Goal: Find specific page/section: Find specific page/section

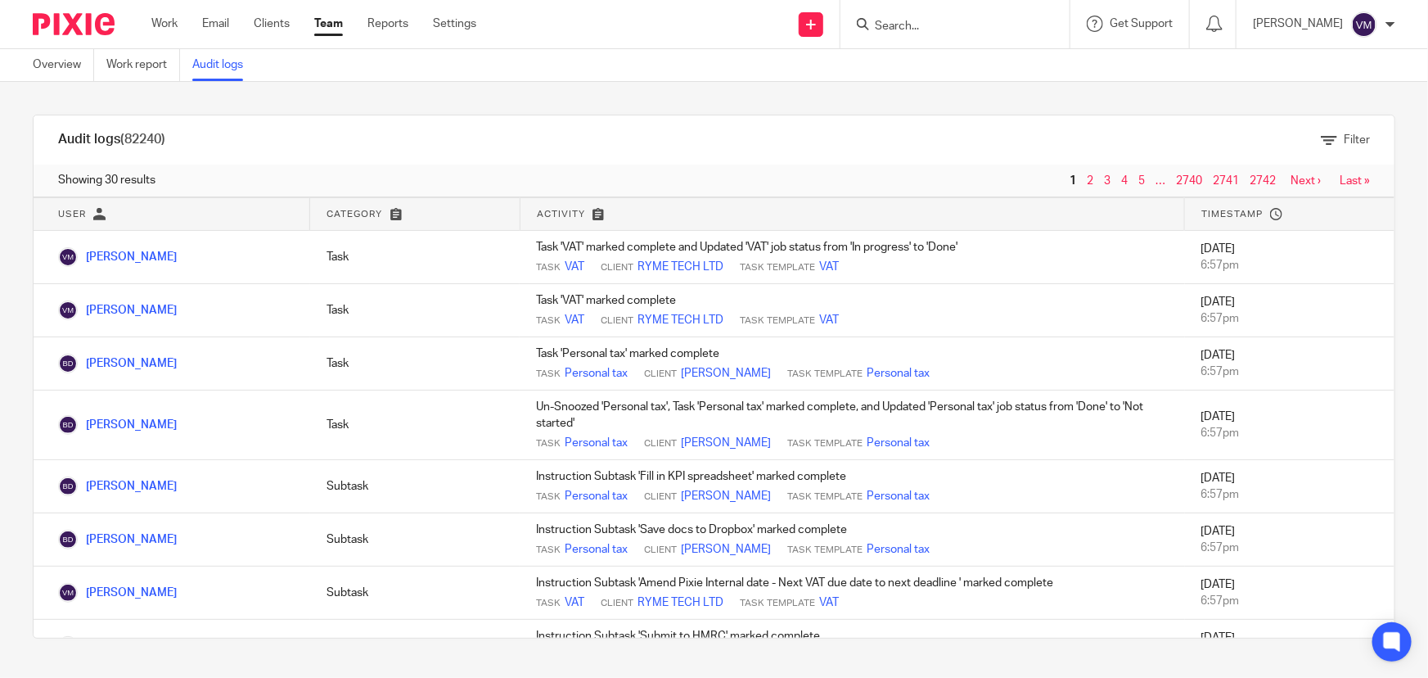
click at [322, 24] on link "Team" at bounding box center [328, 24] width 29 height 16
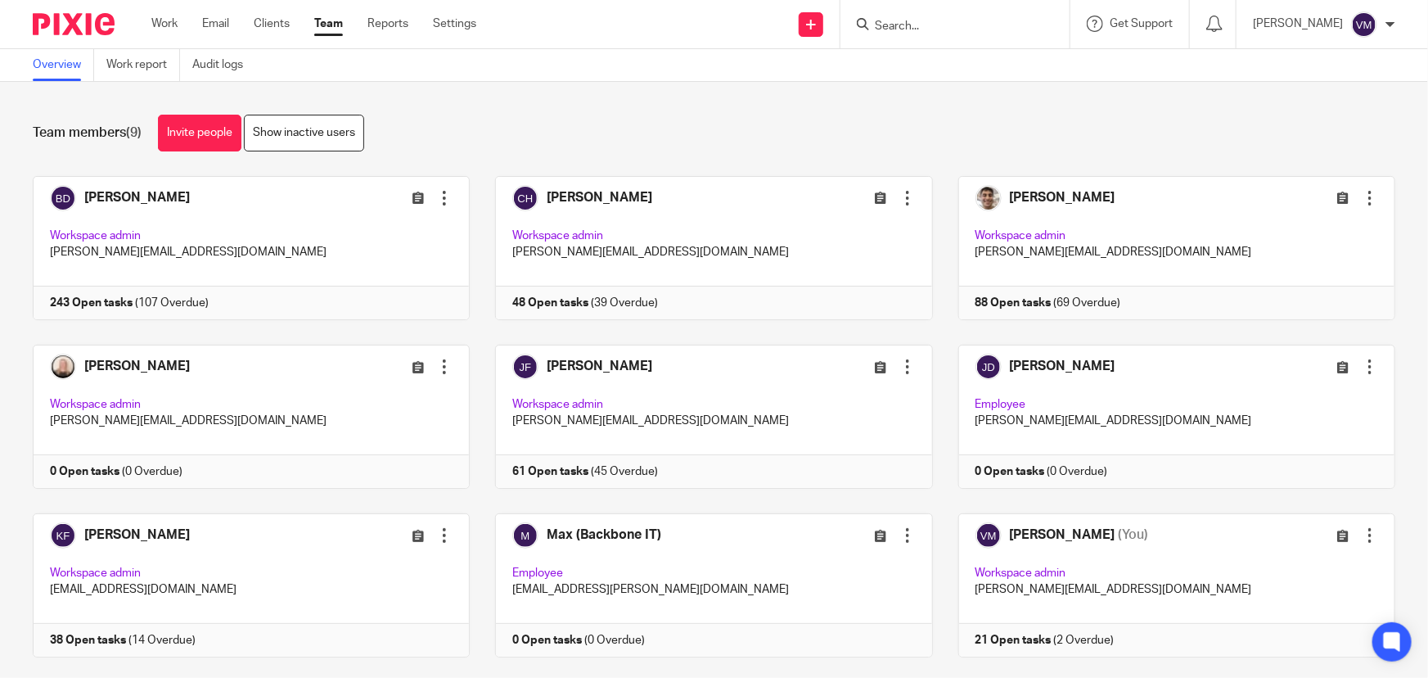
click at [953, 23] on input "Search" at bounding box center [946, 27] width 147 height 15
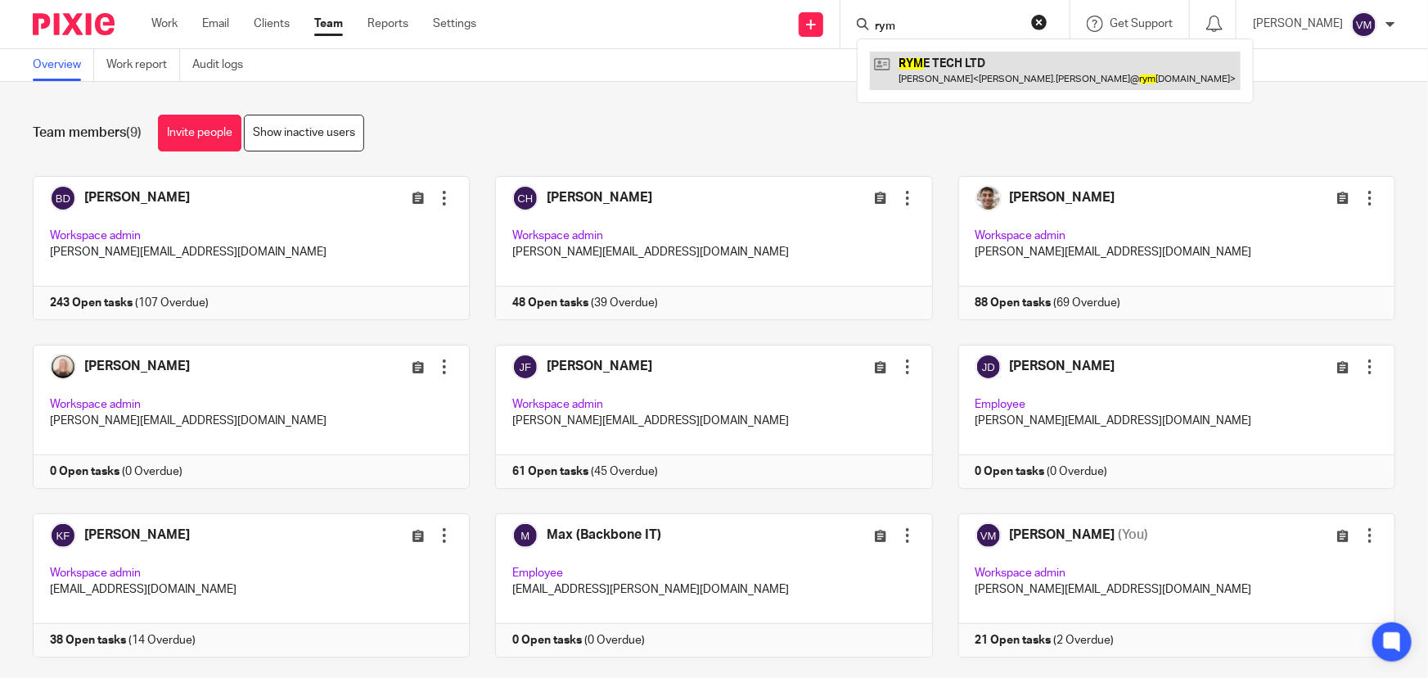
type input "rym"
click at [978, 65] on link at bounding box center [1055, 71] width 371 height 38
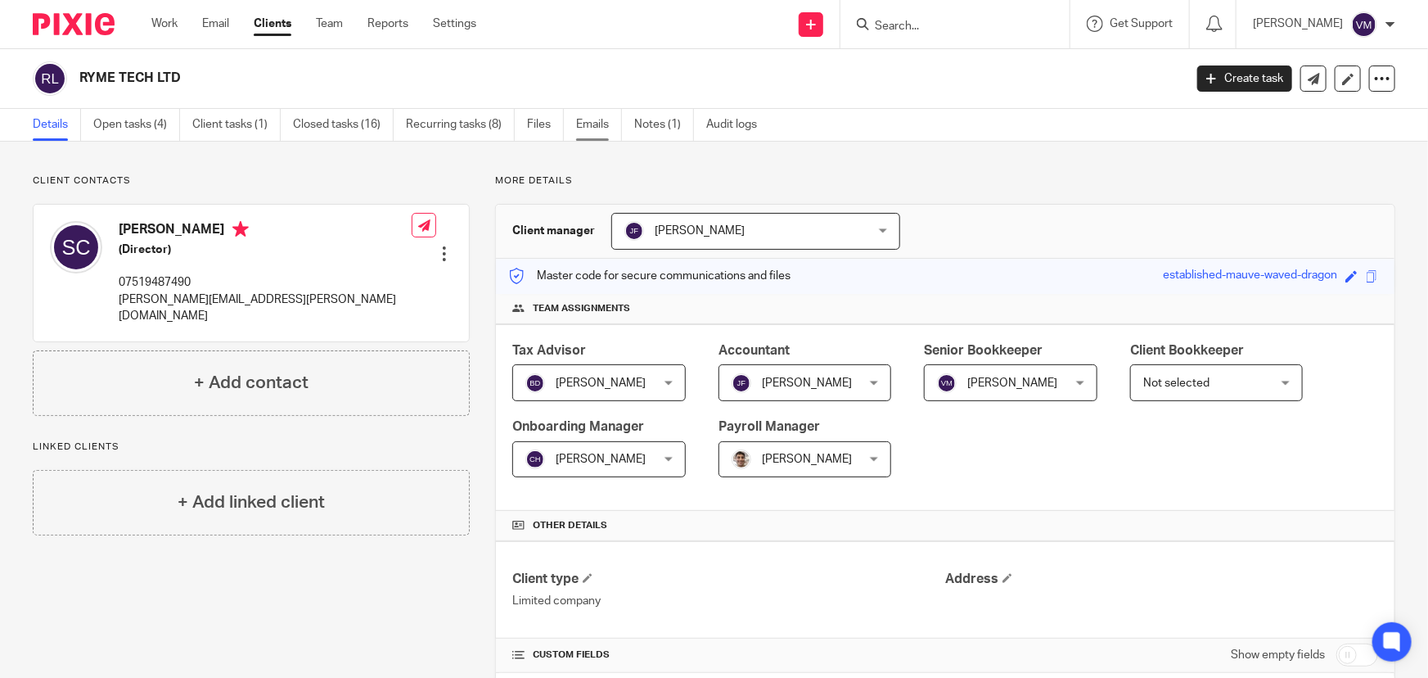
click at [597, 128] on link "Emails" at bounding box center [599, 125] width 46 height 32
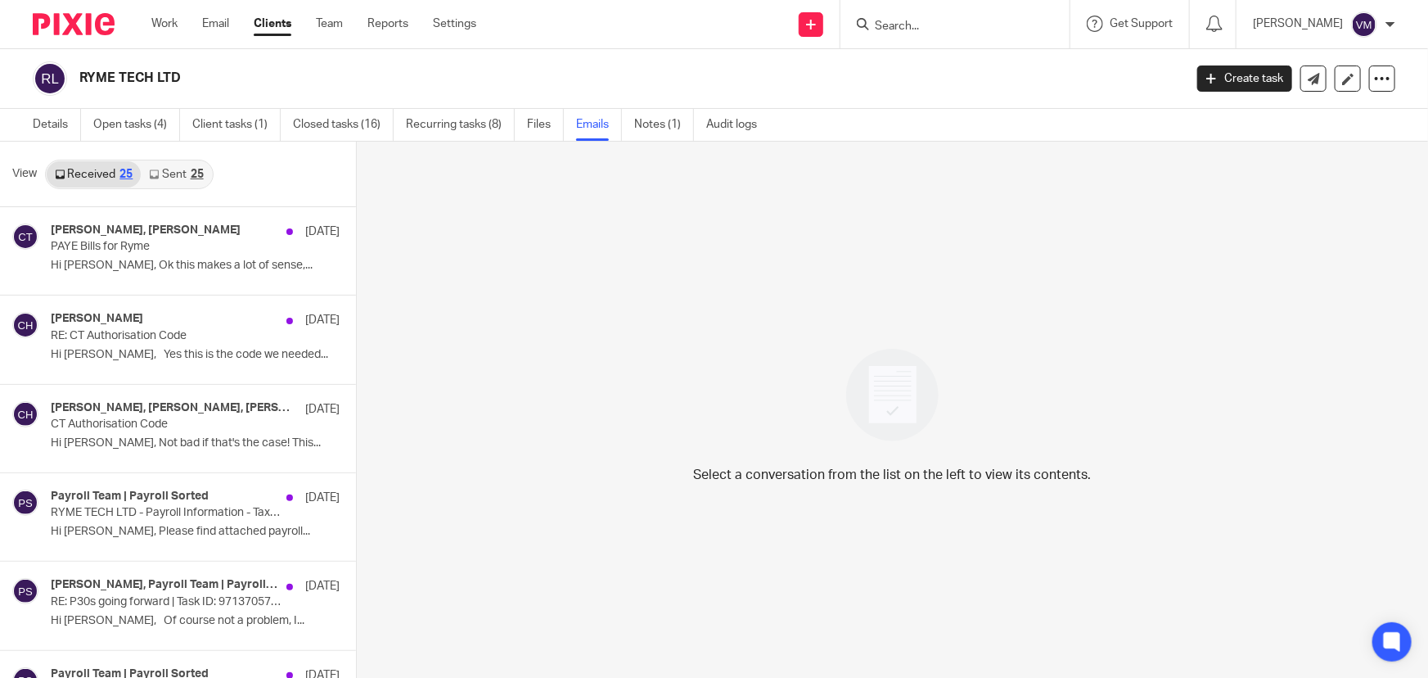
click at [170, 172] on link "Sent 25" at bounding box center [176, 174] width 70 height 26
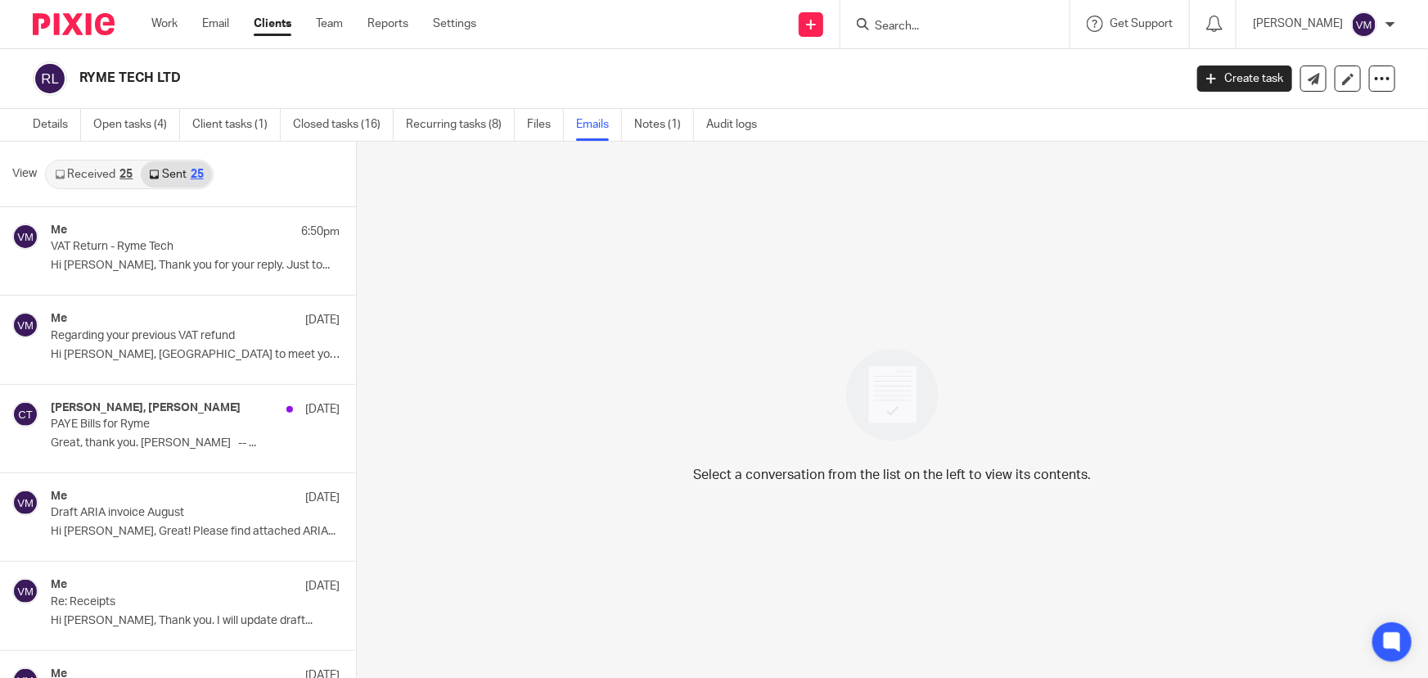
scroll to position [2, 0]
click at [333, 23] on link "Team" at bounding box center [329, 24] width 27 height 16
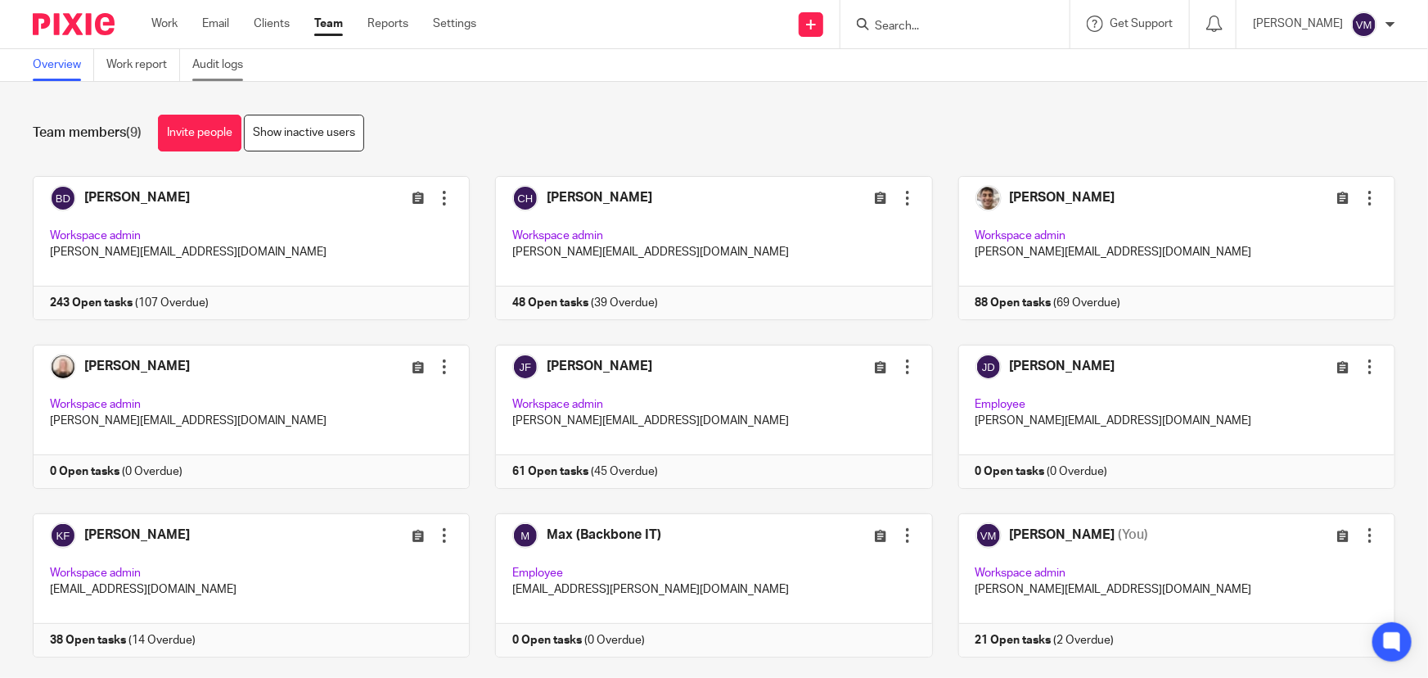
click at [218, 61] on link "Audit logs" at bounding box center [223, 65] width 63 height 32
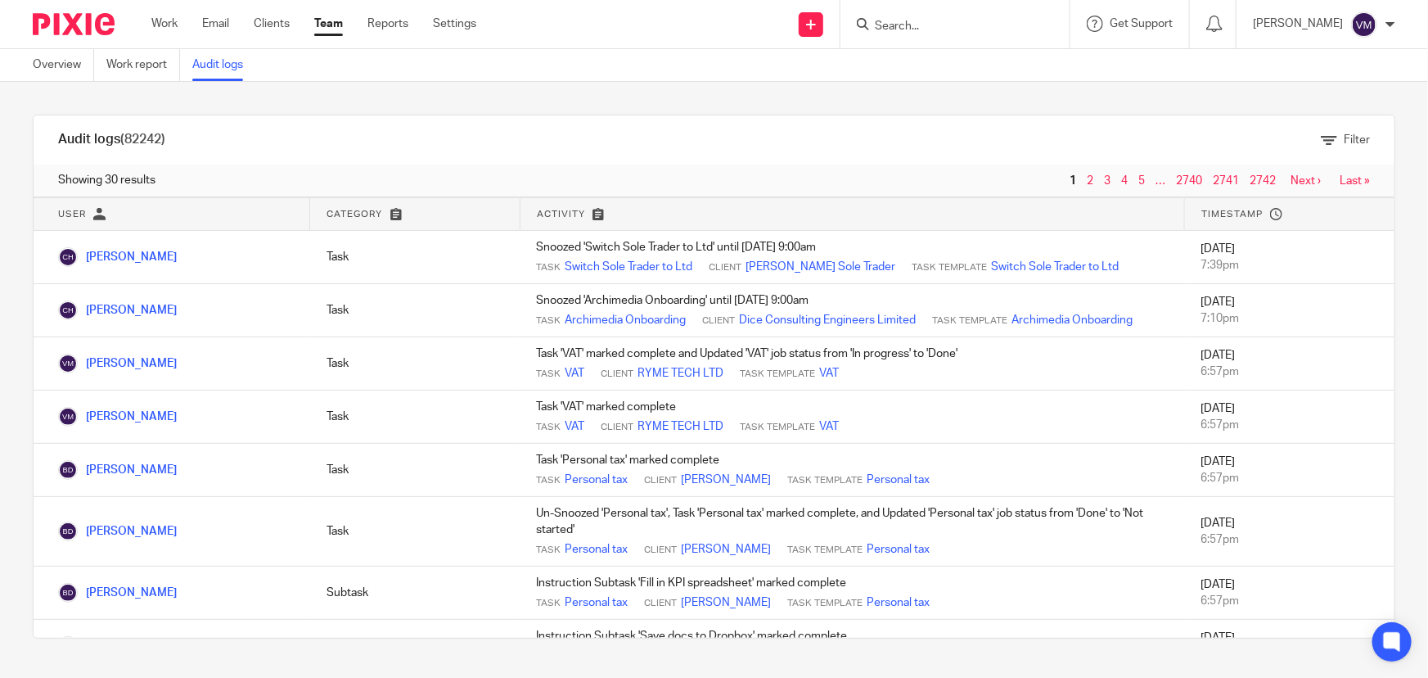
click at [933, 32] on input "Search" at bounding box center [946, 27] width 147 height 15
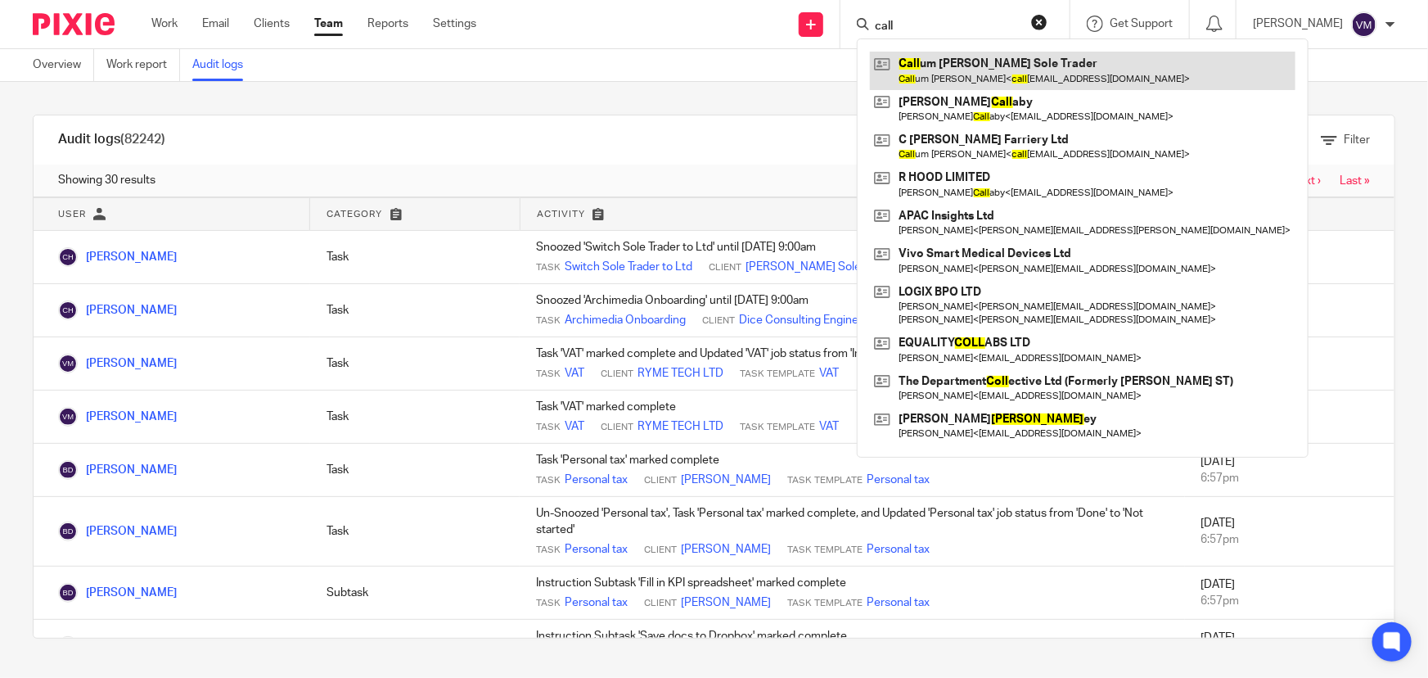
type input "call"
click at [998, 68] on link at bounding box center [1083, 71] width 426 height 38
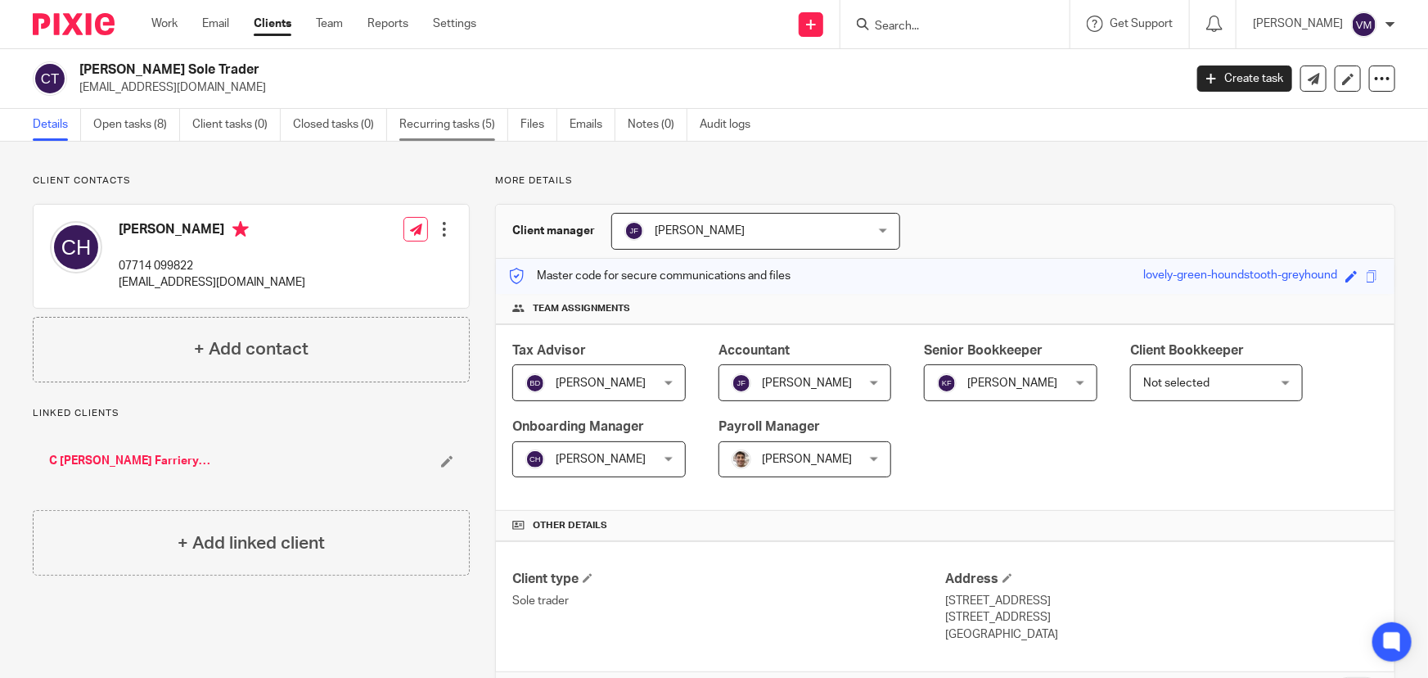
click at [456, 131] on link "Recurring tasks (5)" at bounding box center [453, 125] width 109 height 32
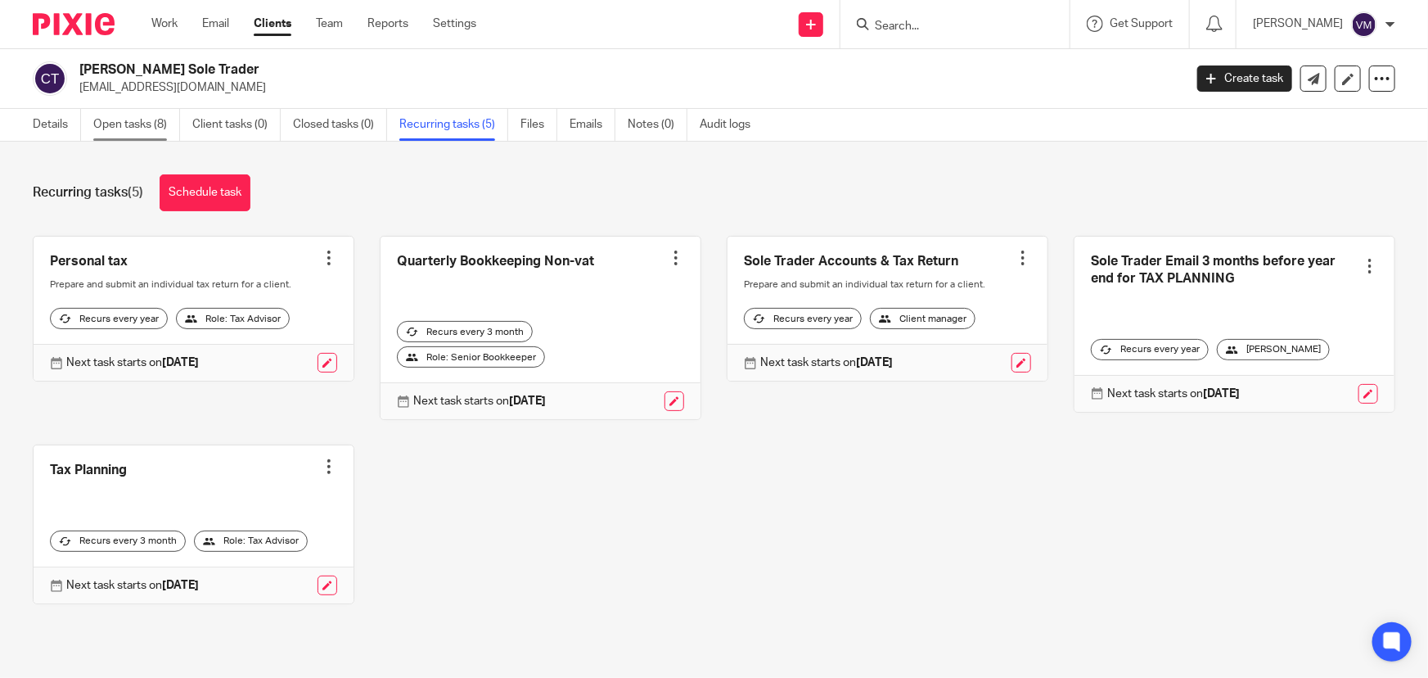
click at [140, 128] on link "Open tasks (8)" at bounding box center [136, 125] width 87 height 32
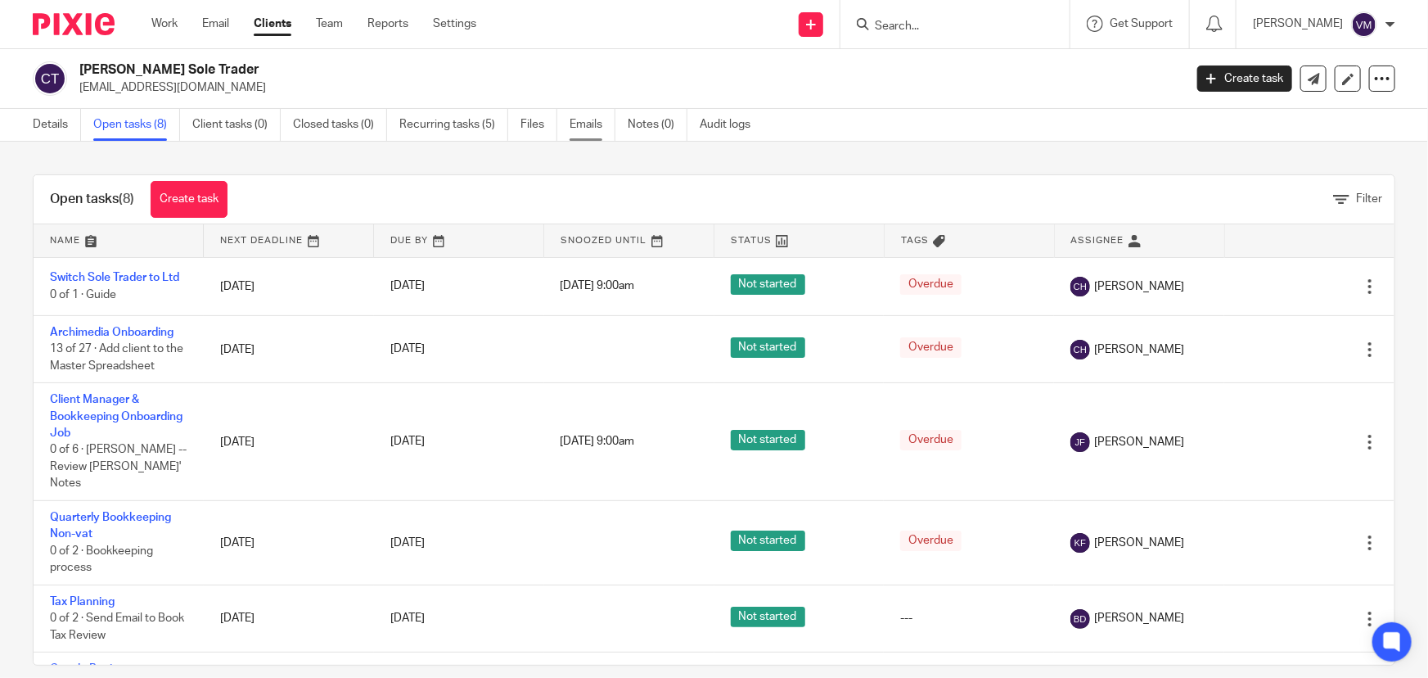
click at [589, 119] on link "Emails" at bounding box center [593, 125] width 46 height 32
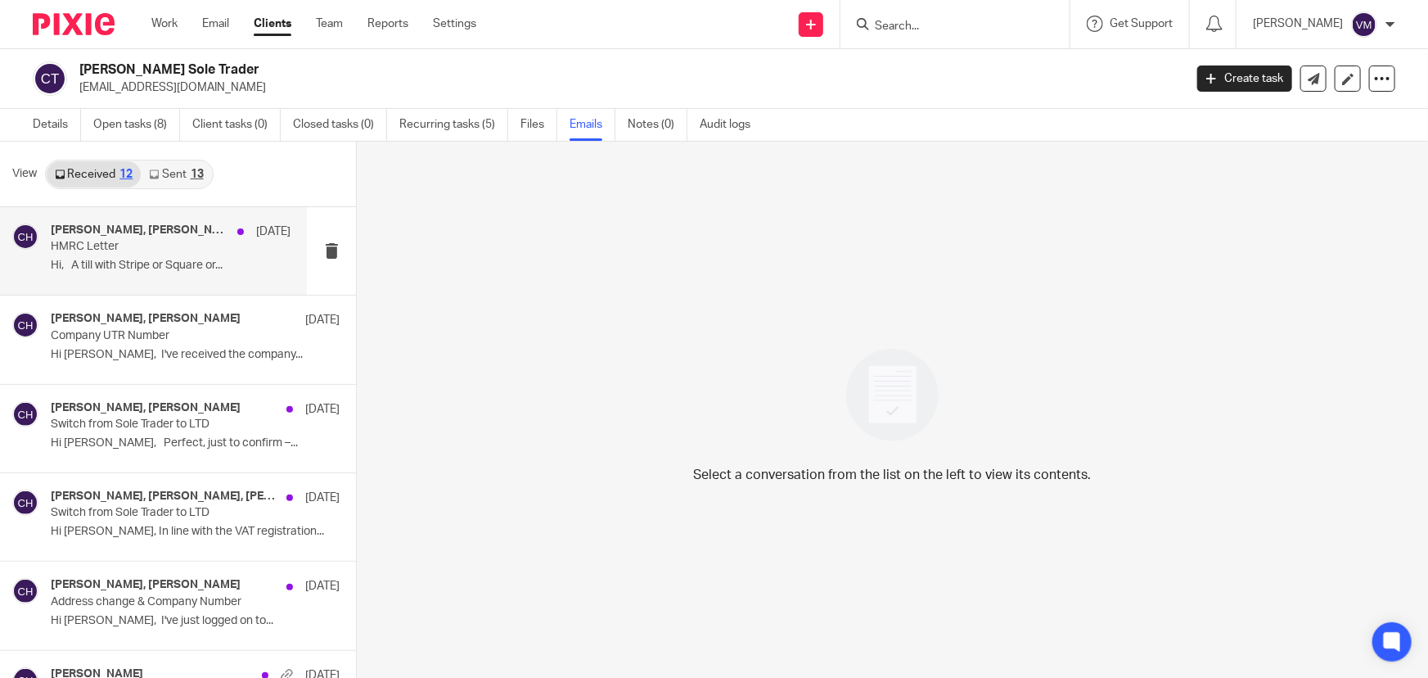
click at [137, 252] on p "HMRC Letter" at bounding box center [147, 247] width 192 height 14
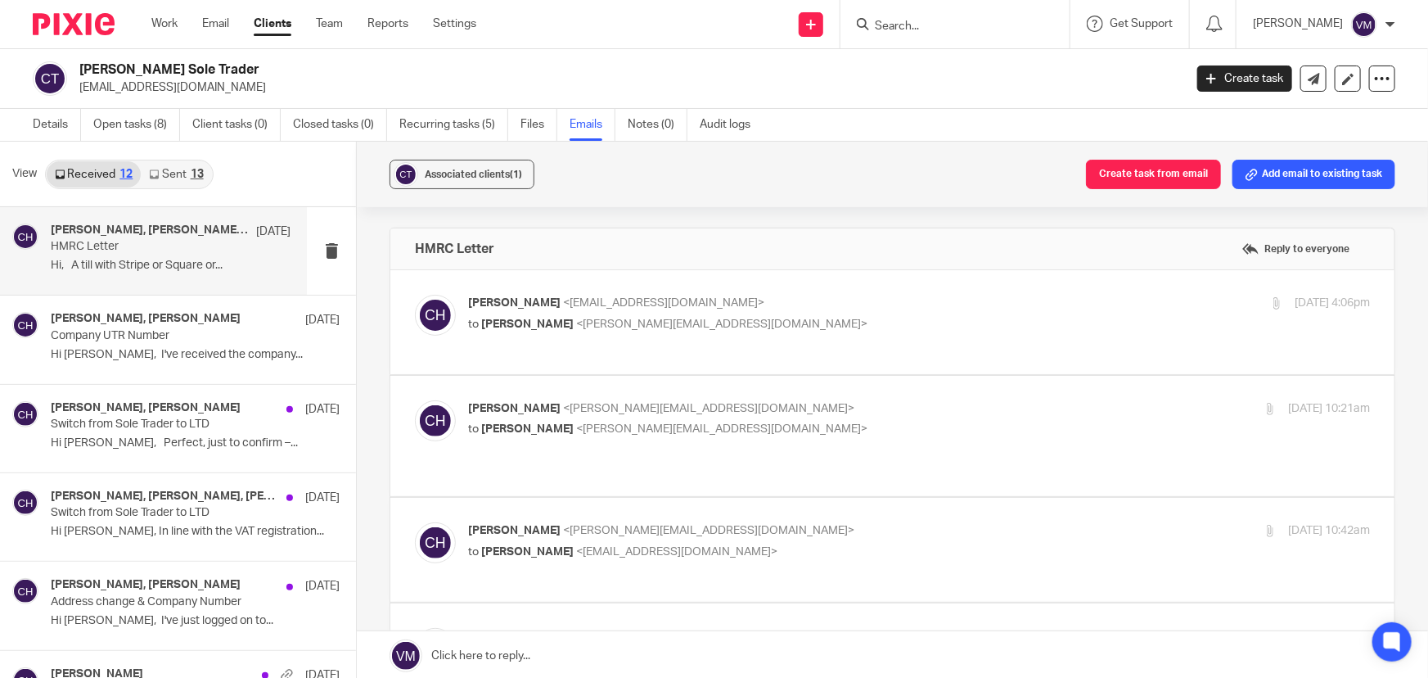
click at [867, 316] on p "to Chloe Hooton <chloe@archimediaaccounts.co.uk>" at bounding box center [768, 324] width 601 height 17
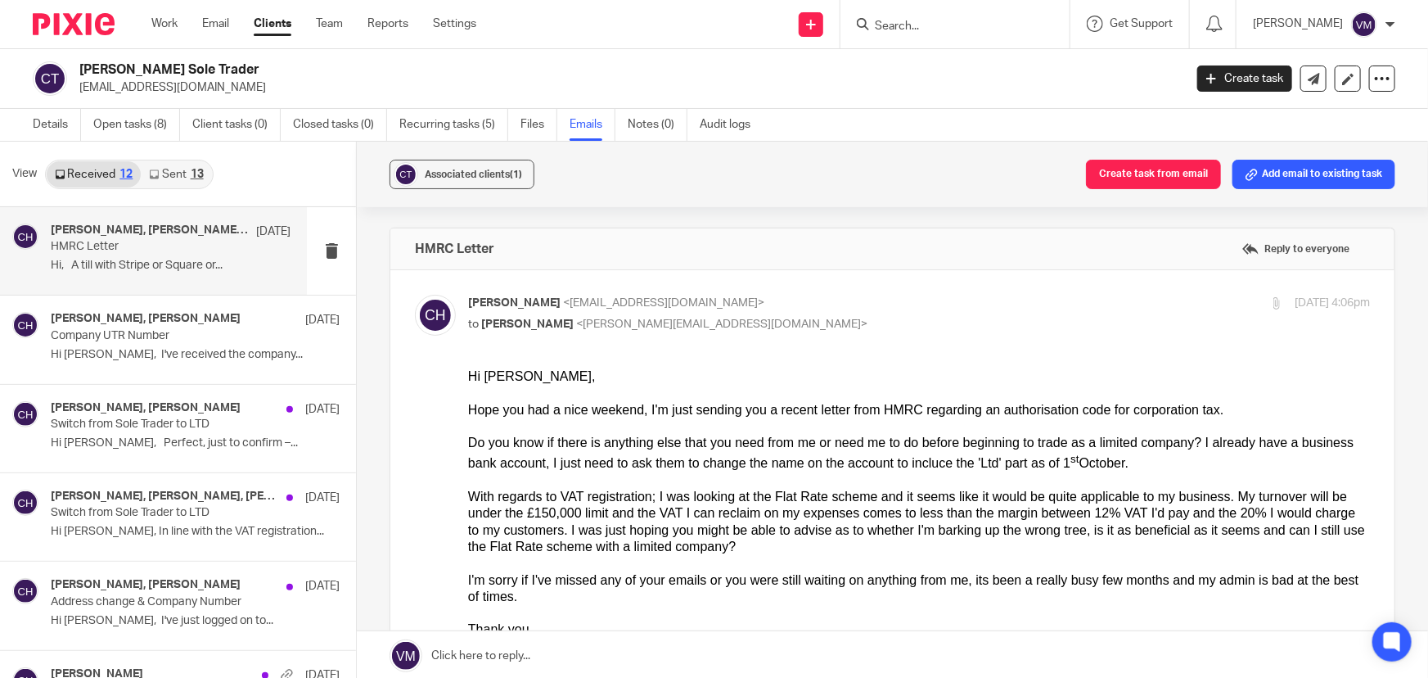
click at [872, 293] on label at bounding box center [892, 559] width 1004 height 579
click at [415, 294] on input "checkbox" at bounding box center [414, 294] width 1 height 1
checkbox input "false"
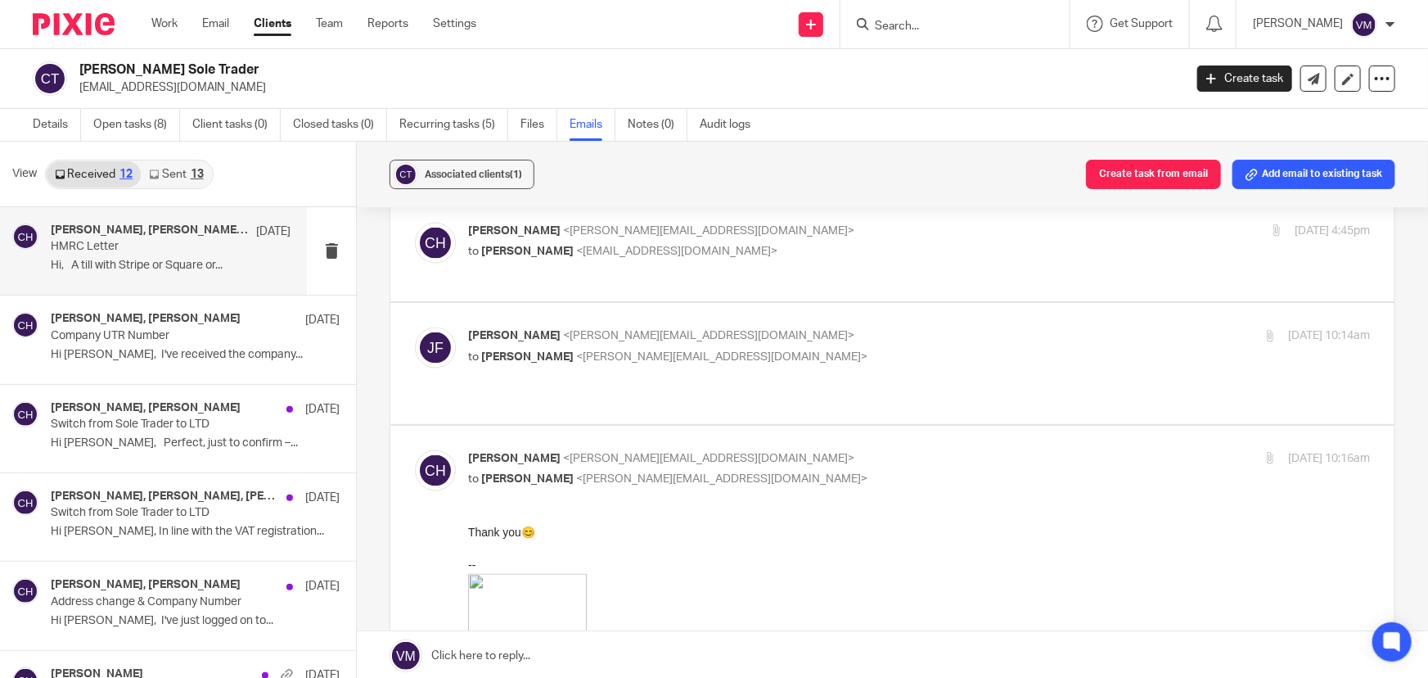
scroll to position [1115, 0]
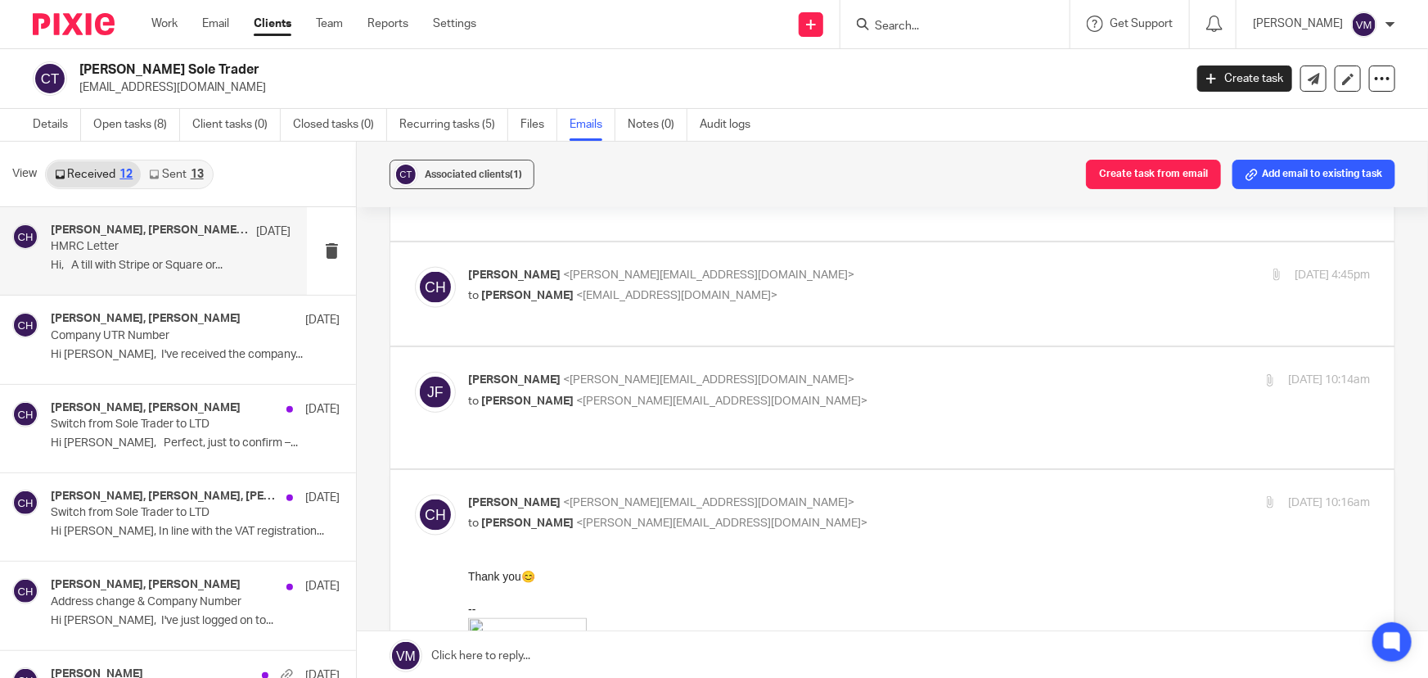
click at [876, 372] on p "Jill Fox <jill@archimediaaccounts.co.uk>" at bounding box center [768, 380] width 601 height 17
checkbox input "true"
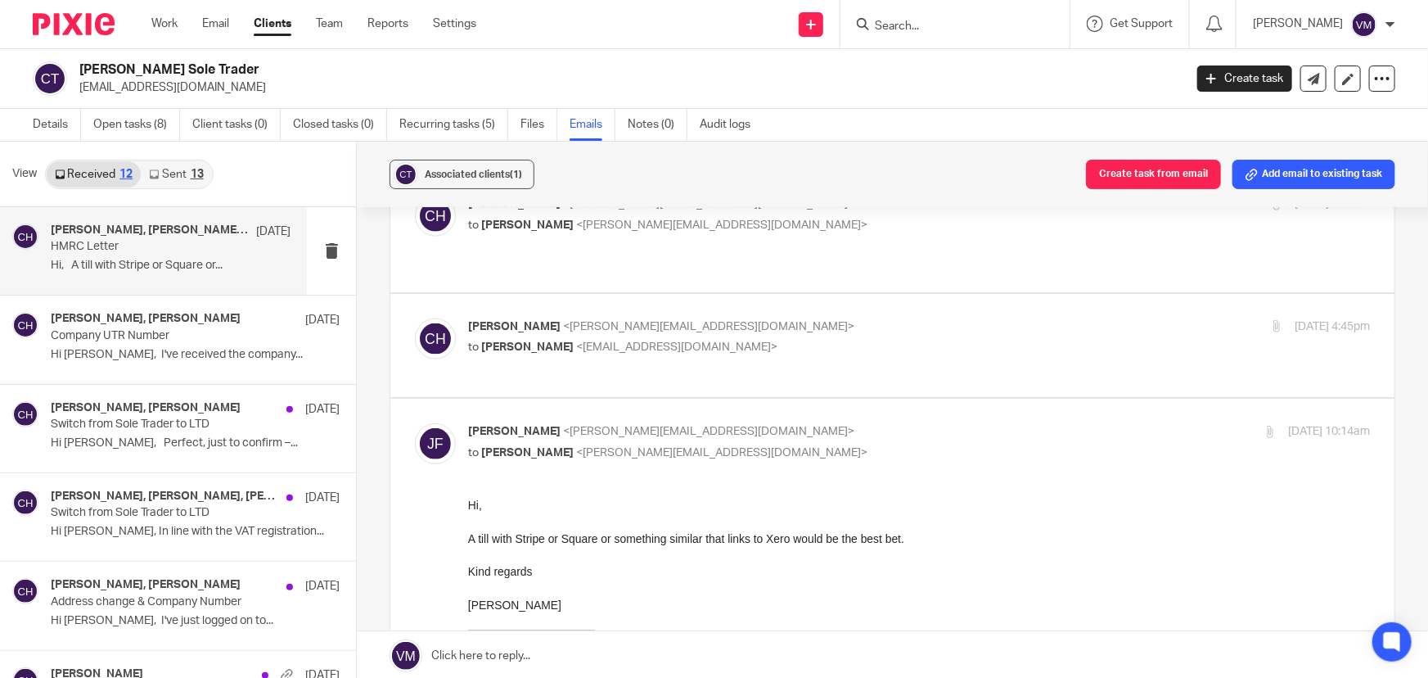
scroll to position [1041, 0]
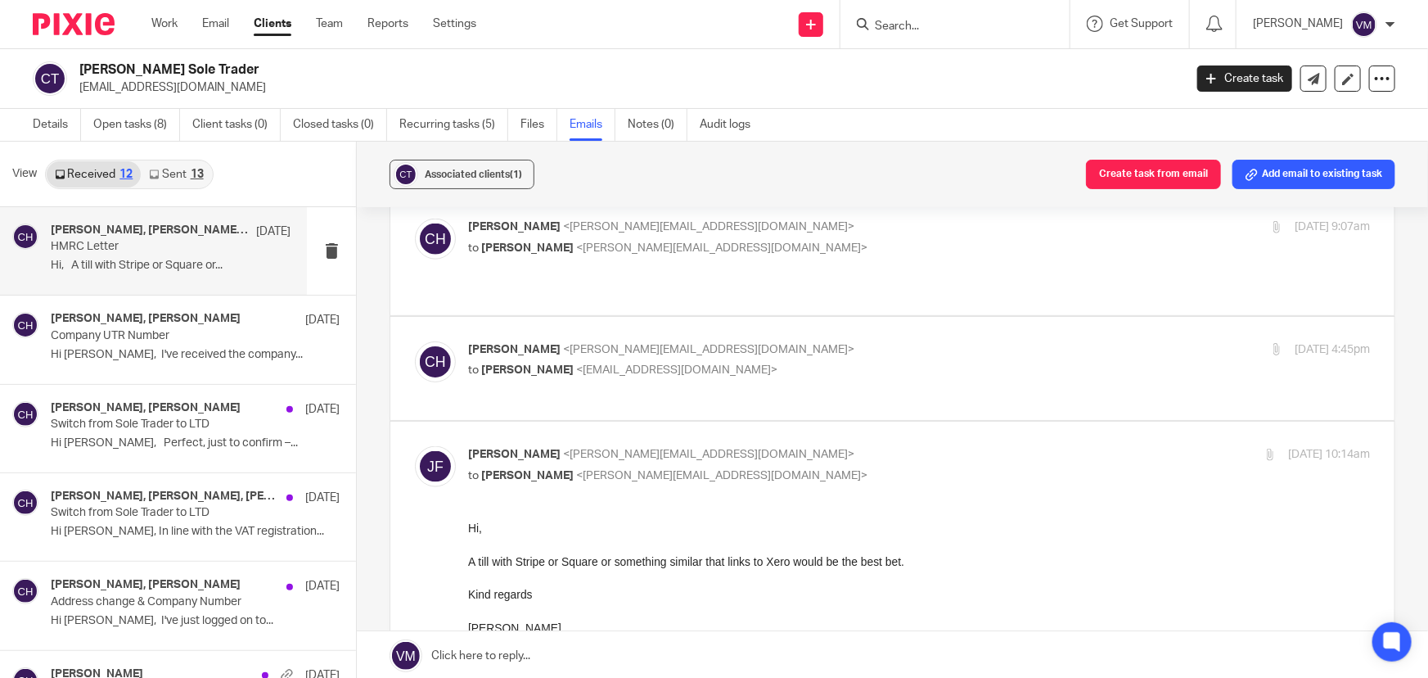
click at [871, 351] on p "Chloe Hooton <chloe@archimediaaccounts.co.uk>" at bounding box center [768, 349] width 601 height 17
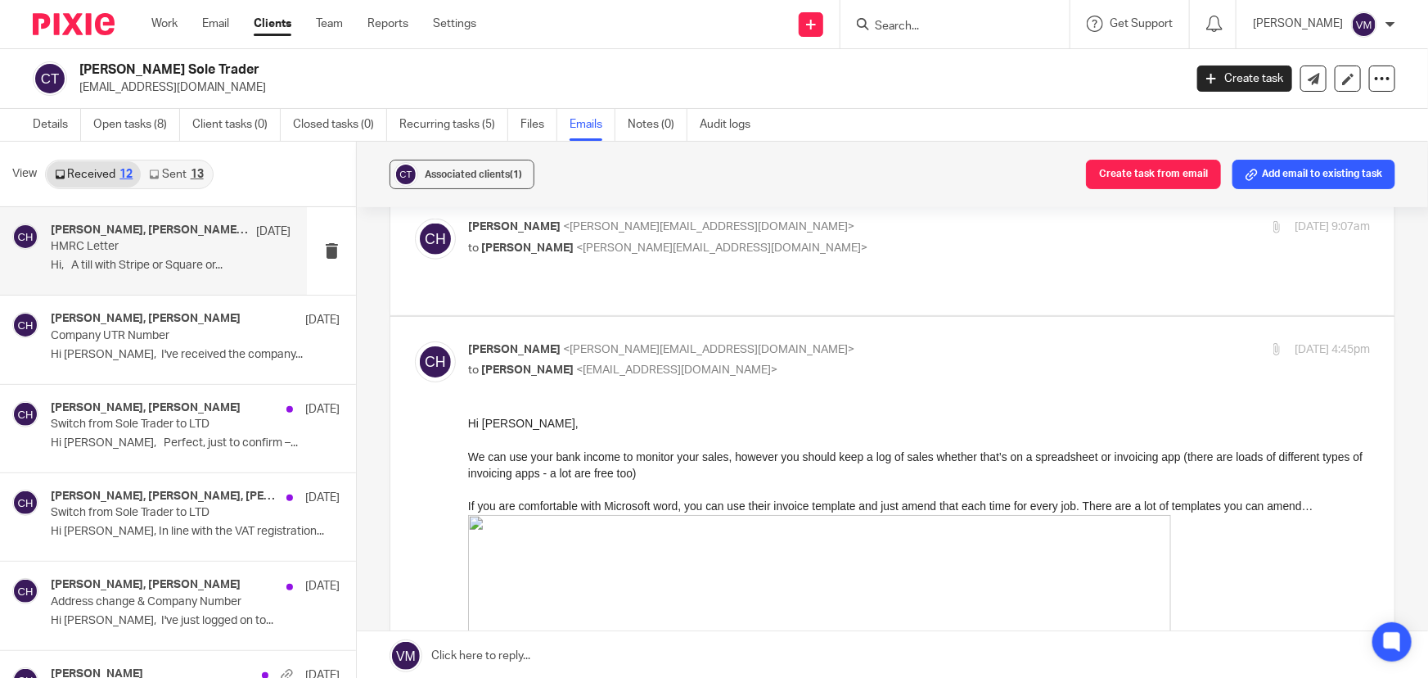
scroll to position [0, 0]
click at [415, 340] on input "checkbox" at bounding box center [414, 340] width 1 height 1
checkbox input "false"
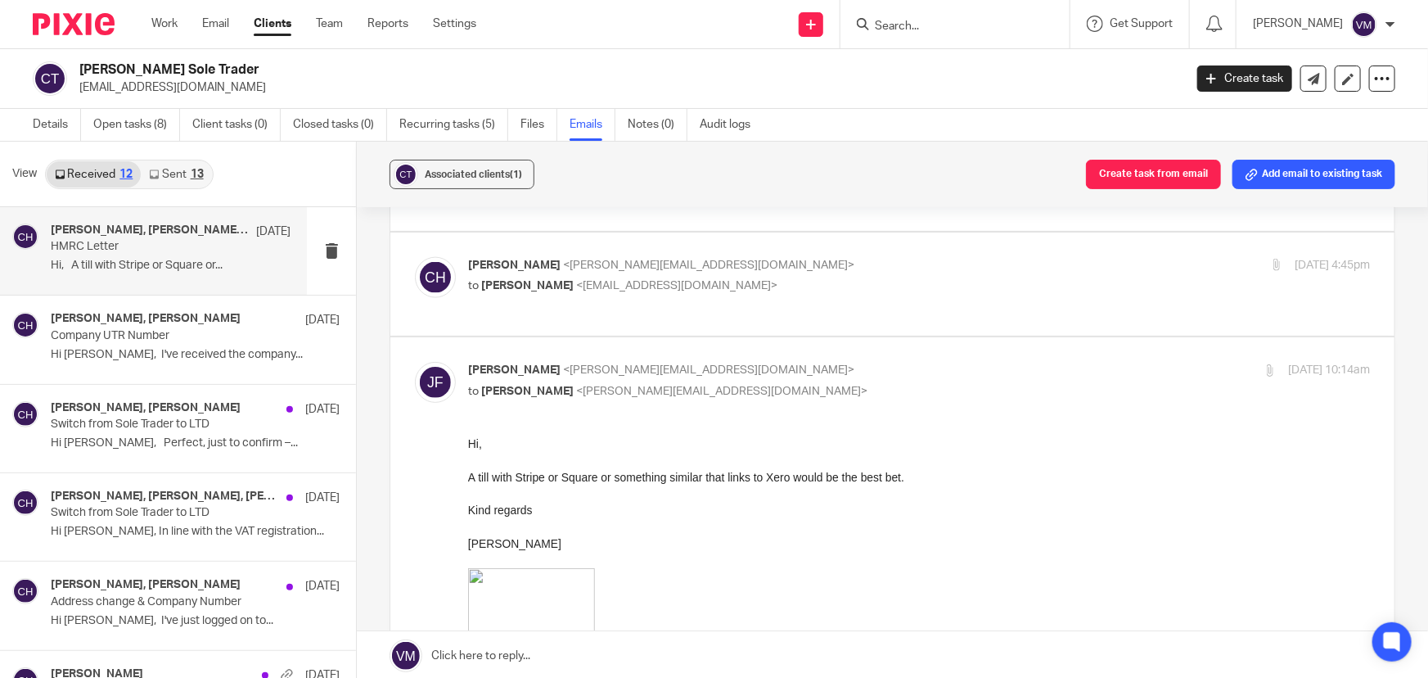
scroll to position [1115, 0]
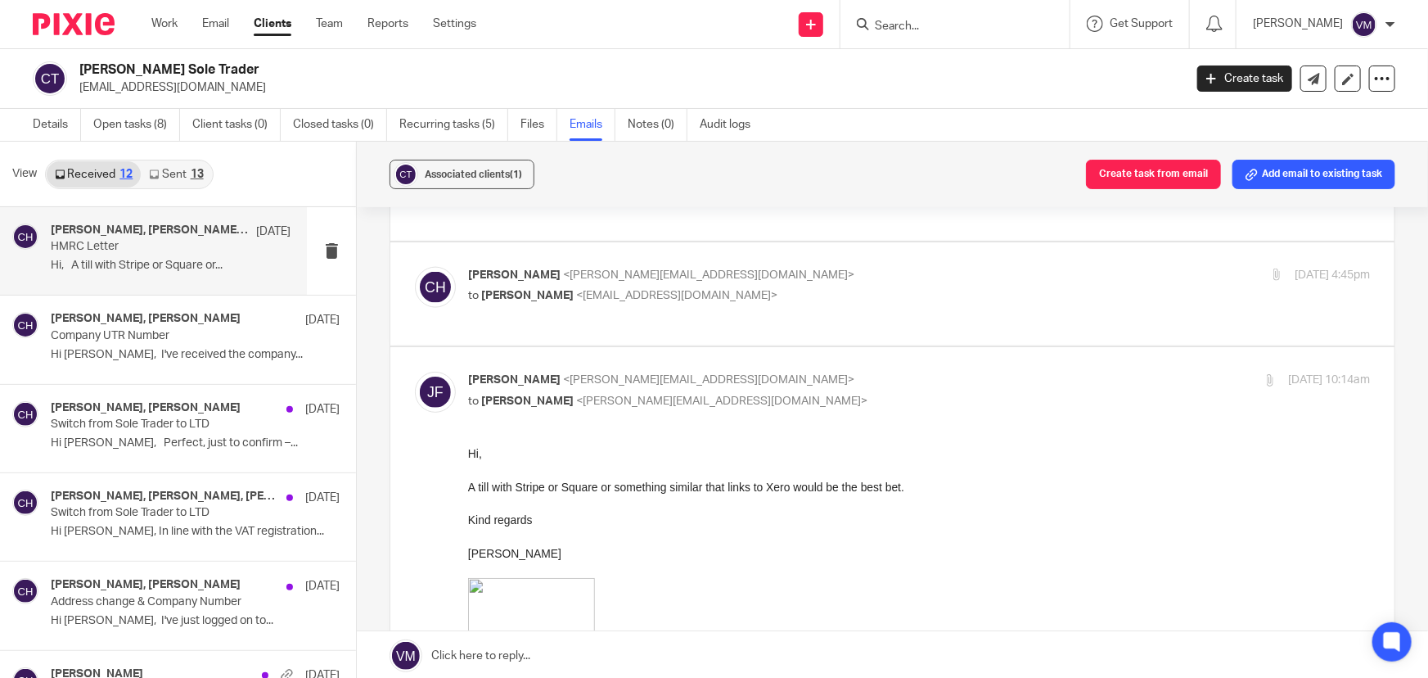
click at [415, 371] on input "checkbox" at bounding box center [414, 371] width 1 height 1
checkbox input "false"
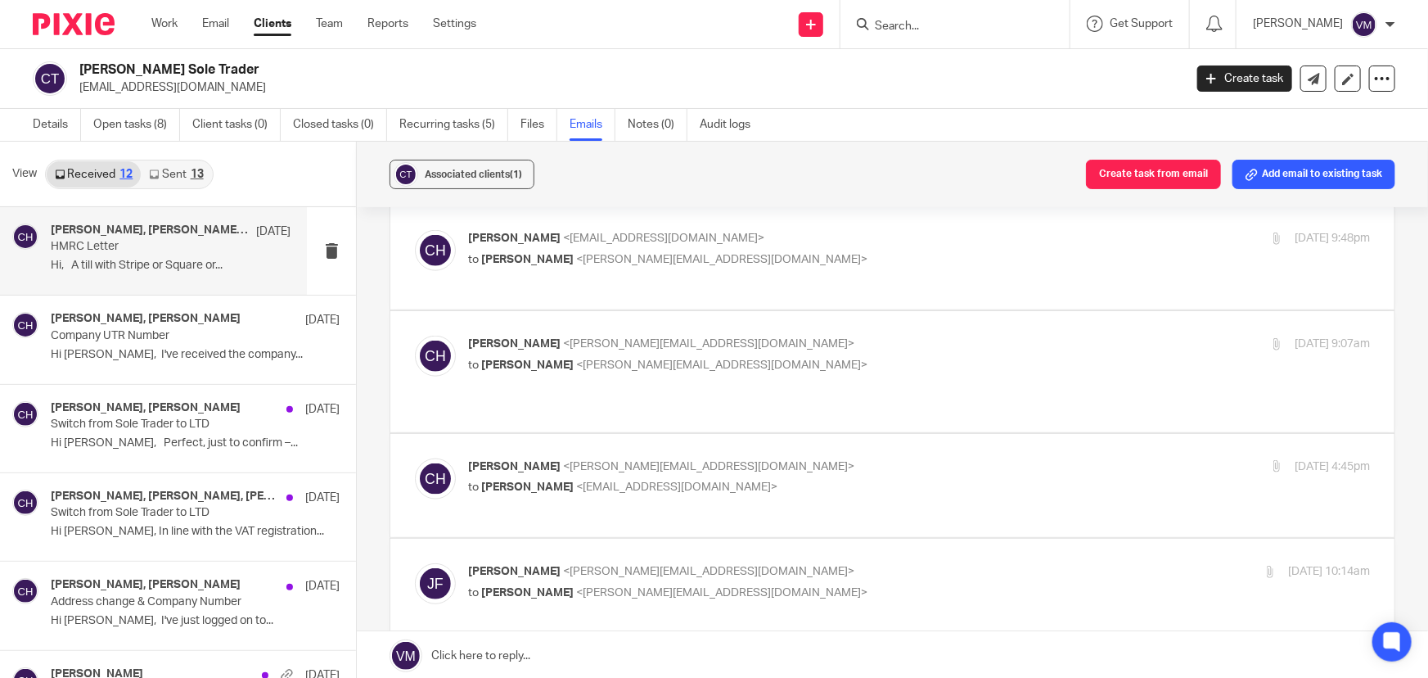
scroll to position [892, 0]
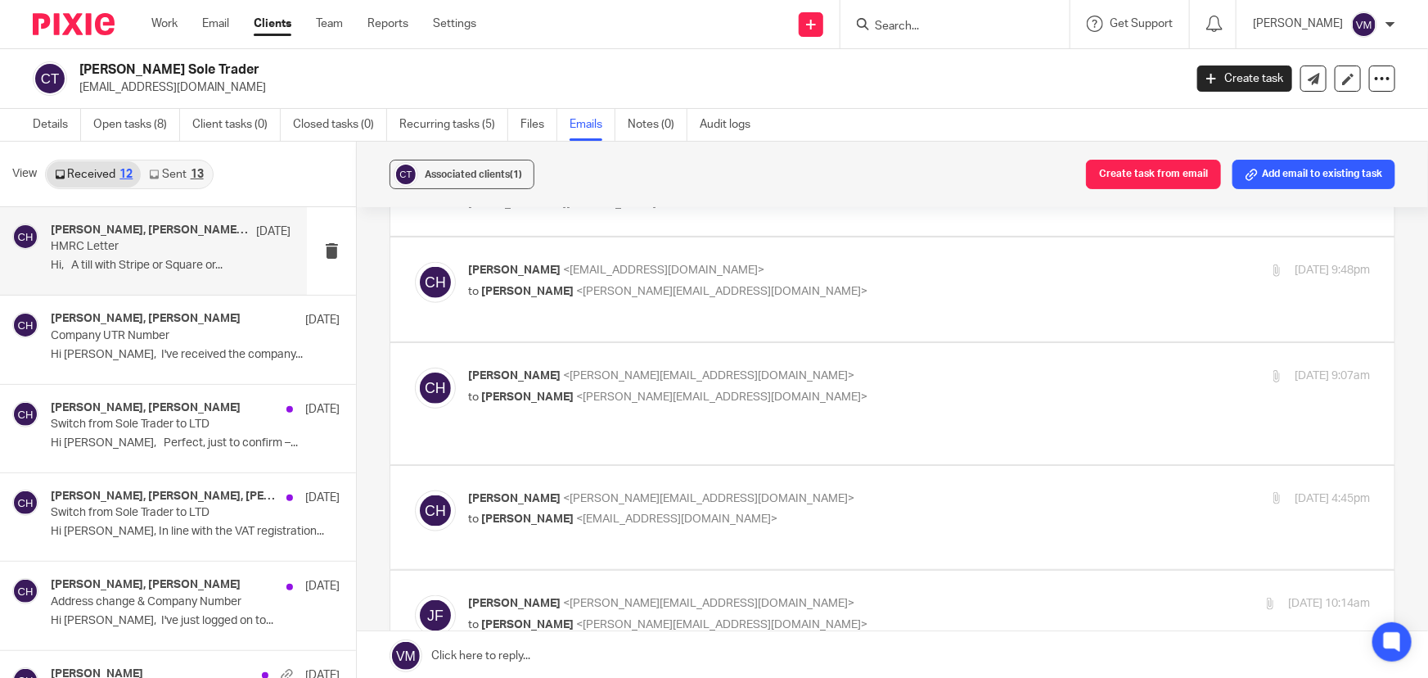
click at [914, 378] on label at bounding box center [892, 403] width 1004 height 120
click at [415, 367] on input "checkbox" at bounding box center [414, 367] width 1 height 1
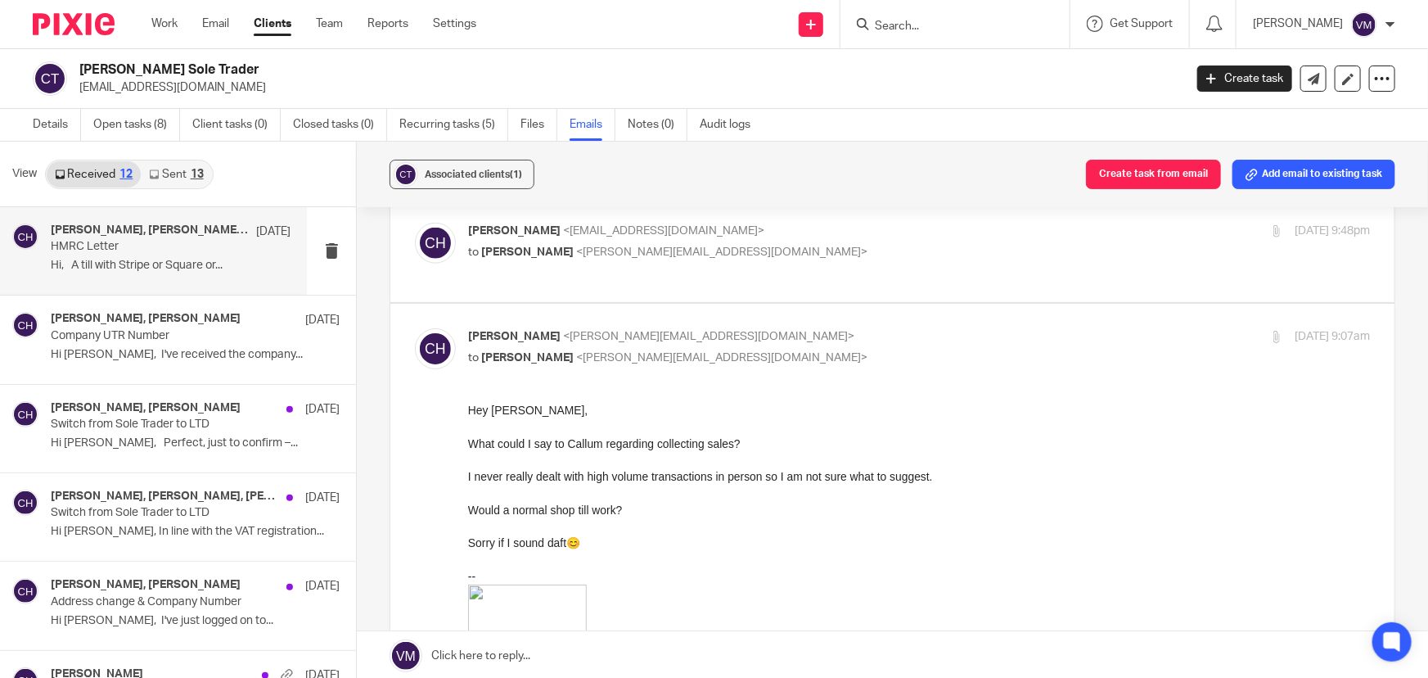
scroll to position [966, 0]
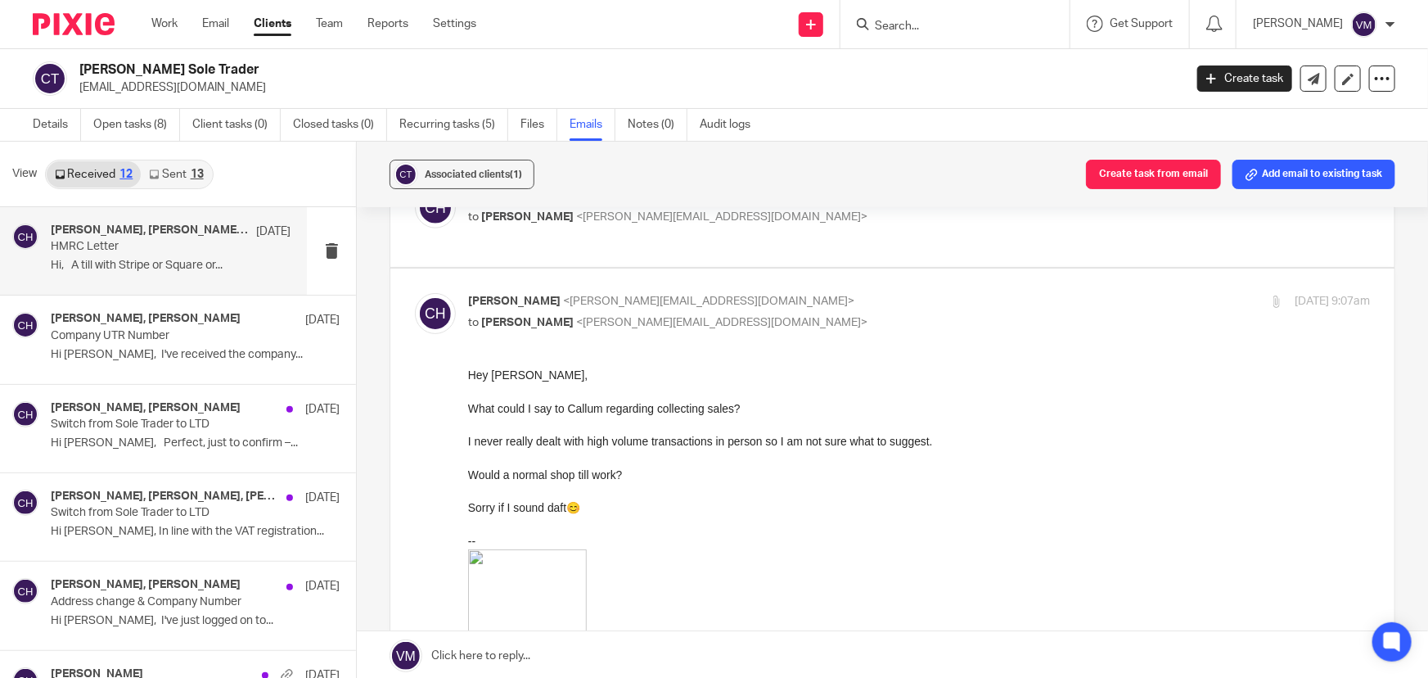
click at [900, 309] on p "Chloe Hooton <chloe@archimediaaccounts.co.uk>" at bounding box center [768, 301] width 601 height 17
checkbox input "false"
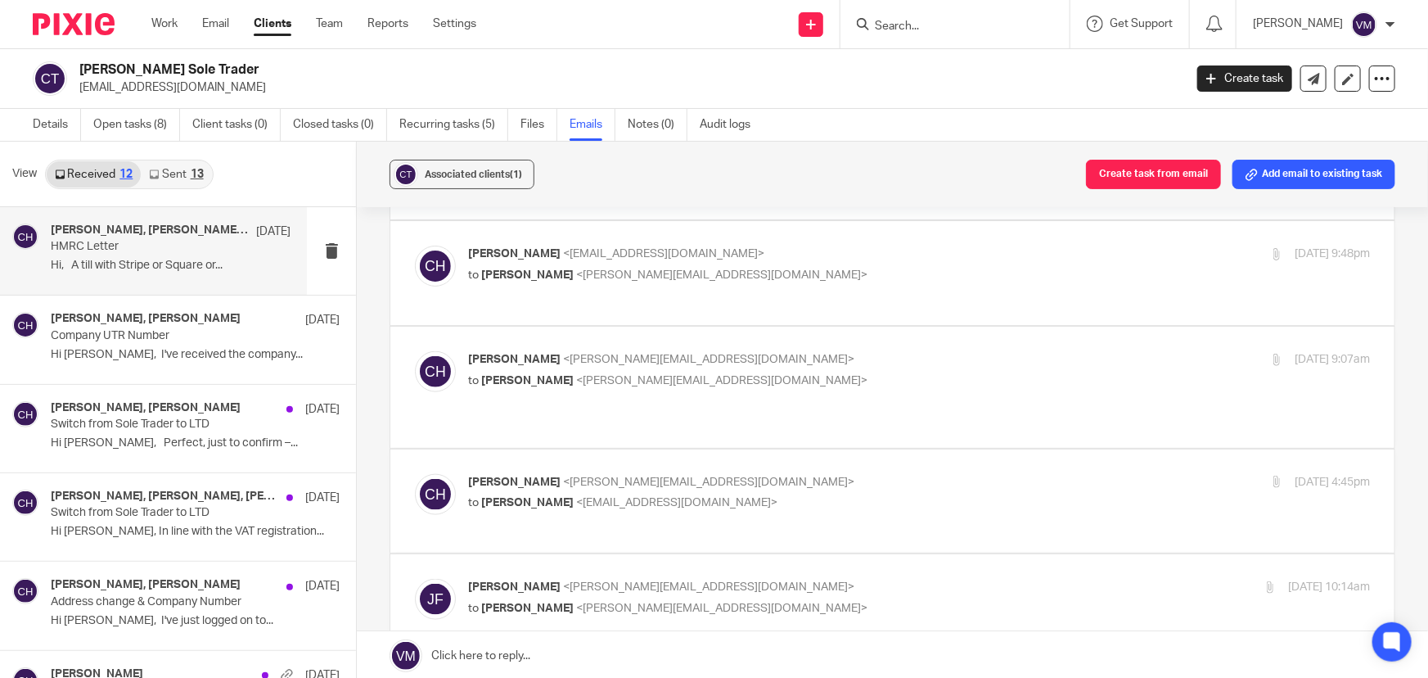
scroll to position [818, 0]
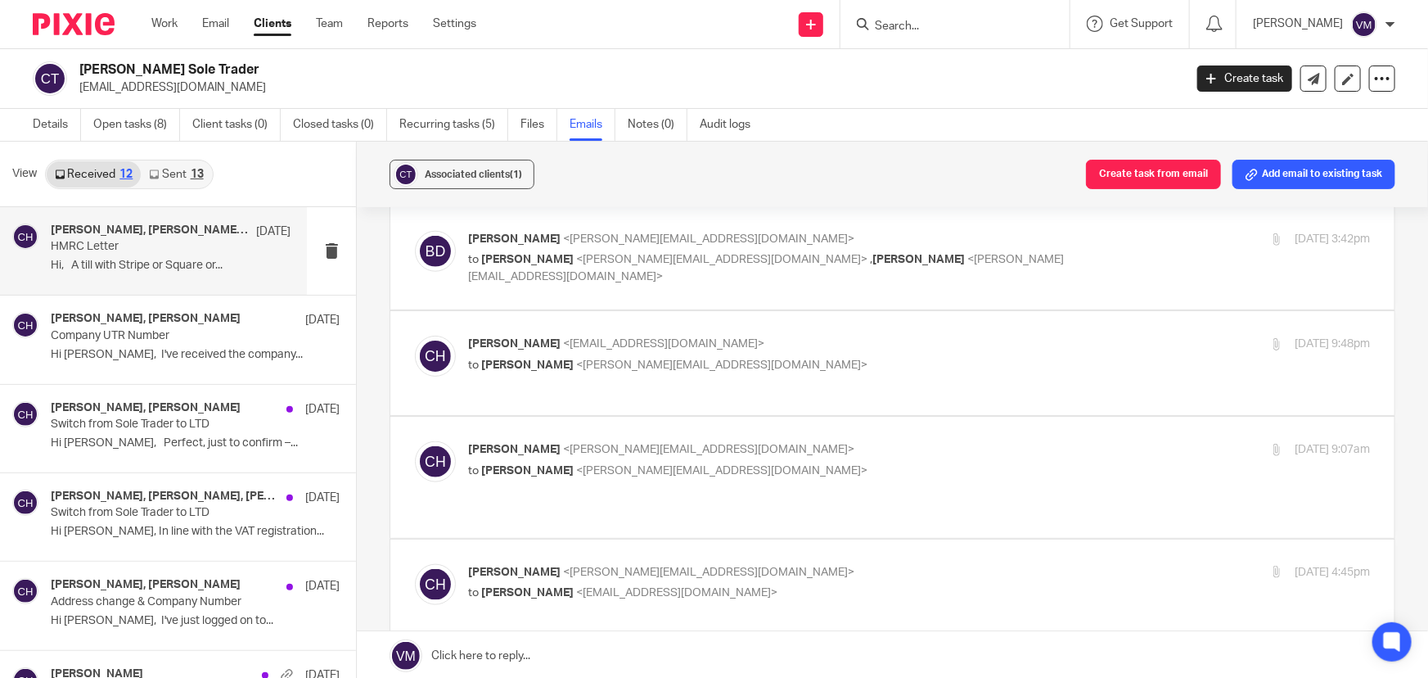
click at [904, 336] on p "Callum Humphrey <callum_humphrey@hotmail.co.uk>" at bounding box center [768, 344] width 601 height 17
checkbox input "true"
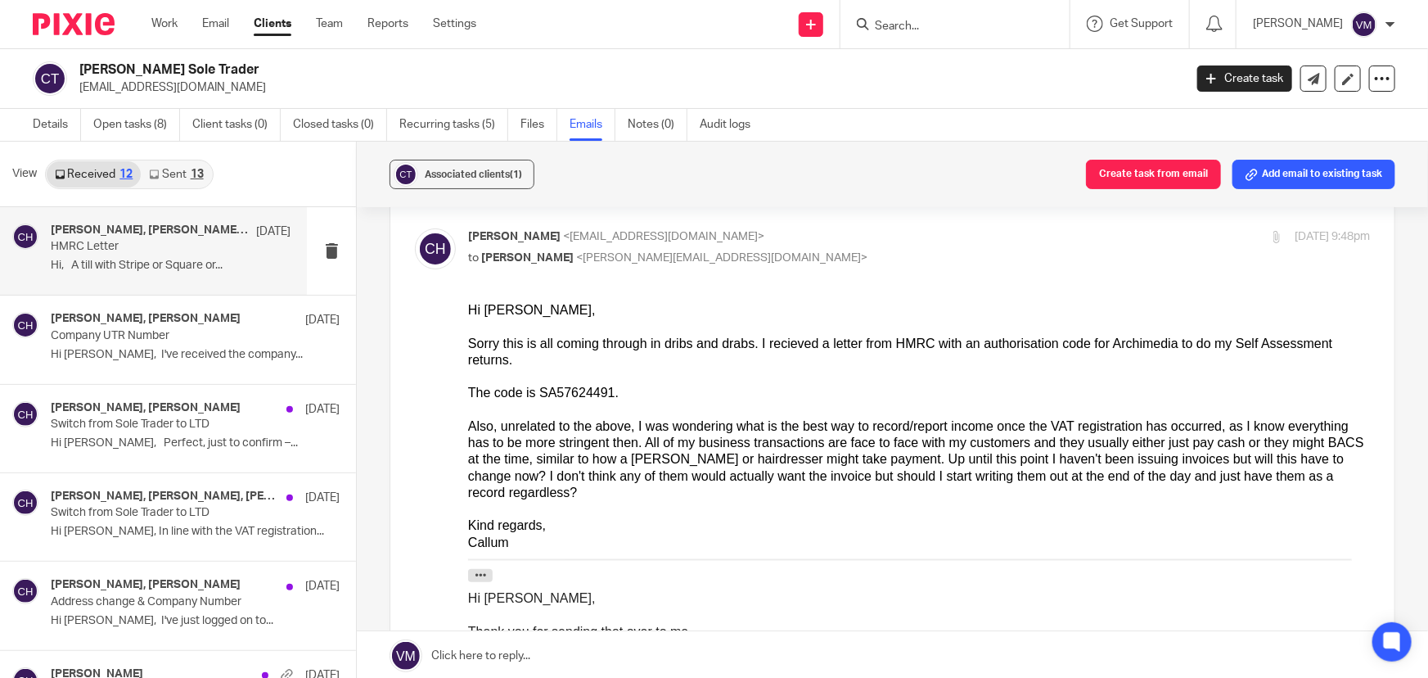
scroll to position [892, 0]
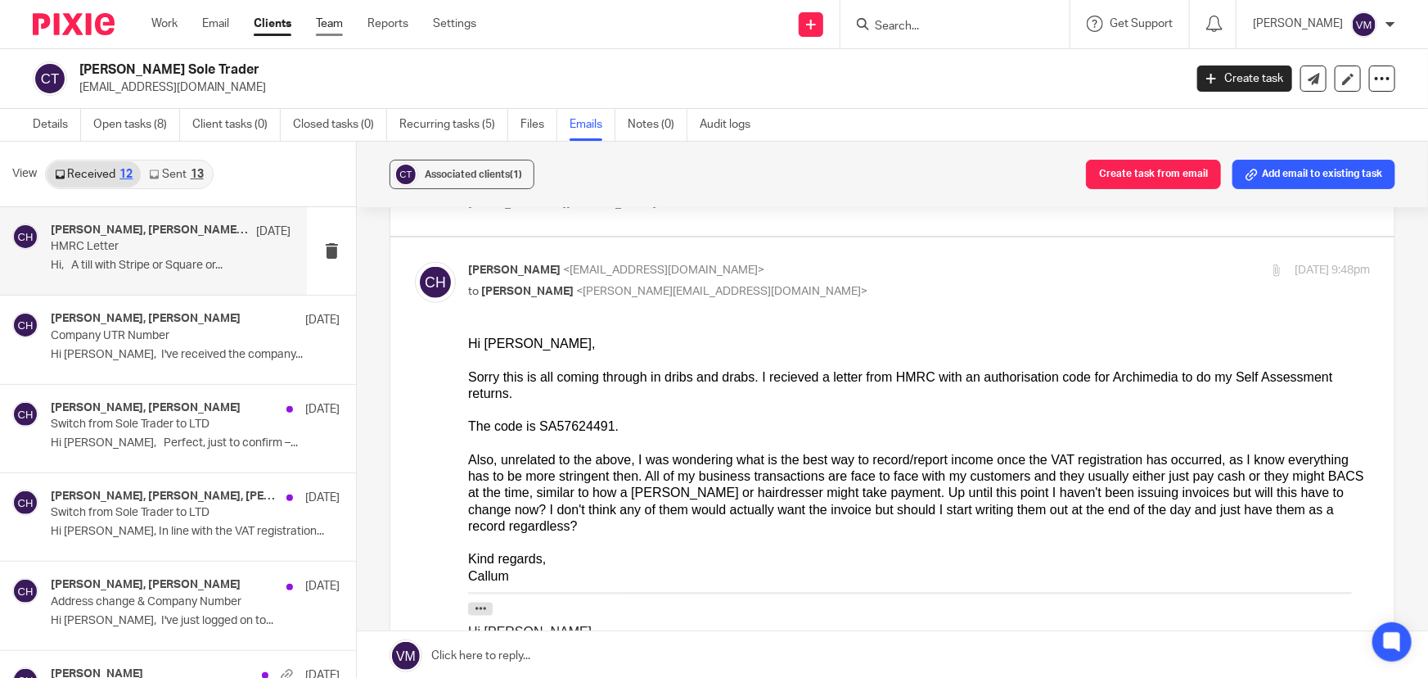
click at [343, 26] on link "Team" at bounding box center [329, 24] width 27 height 16
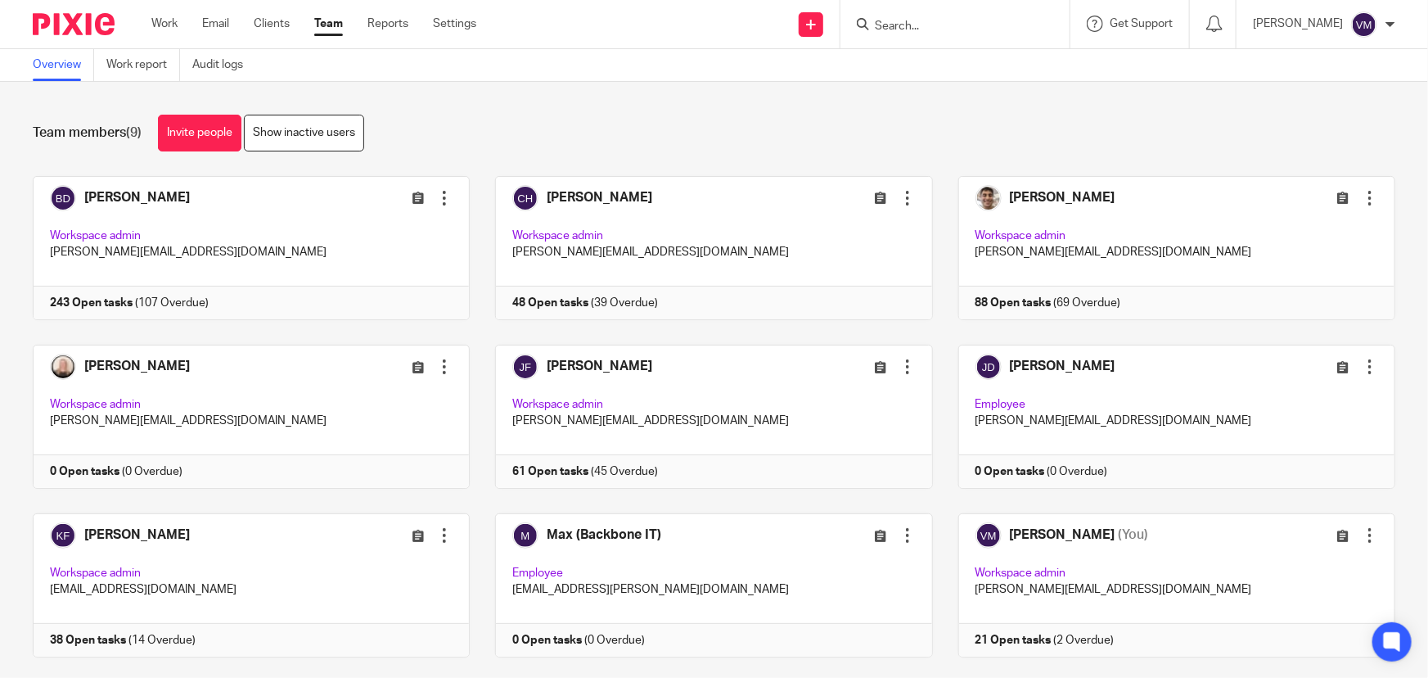
click at [944, 24] on input "Search" at bounding box center [946, 27] width 147 height 15
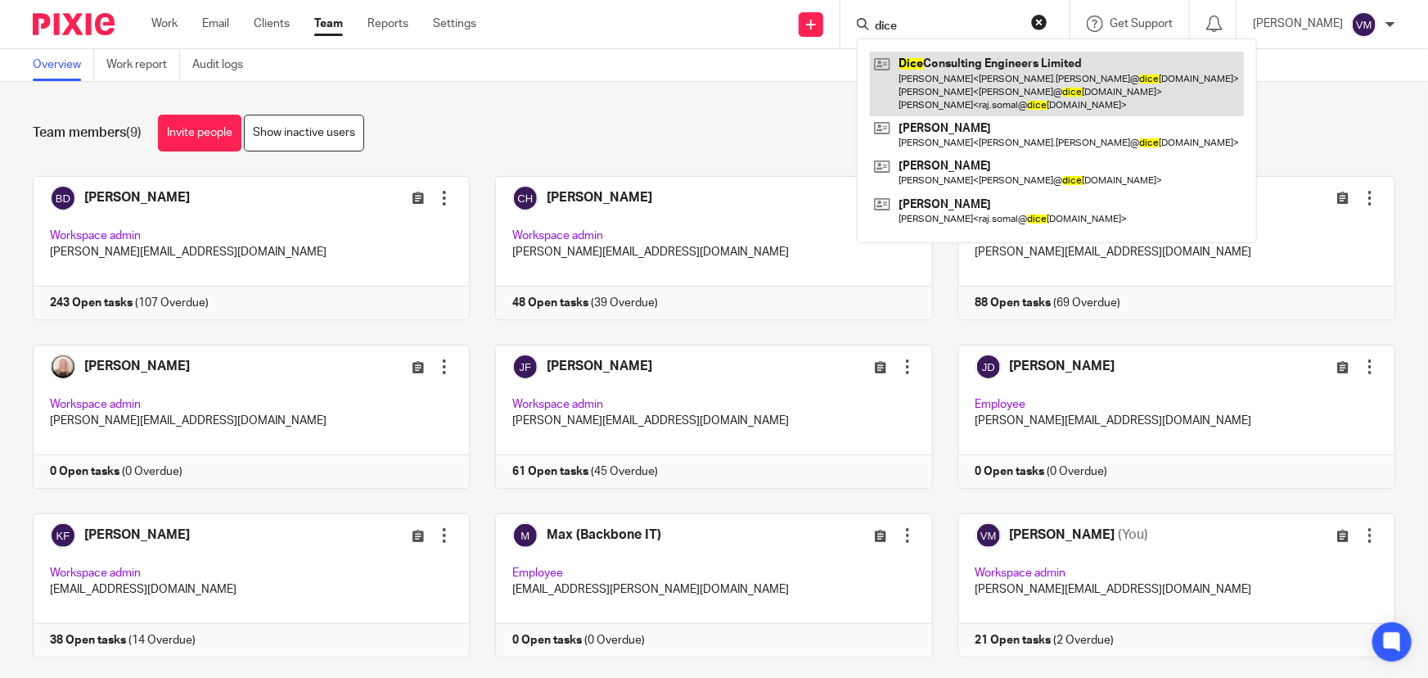
type input "dice"
click at [986, 69] on link at bounding box center [1057, 84] width 374 height 65
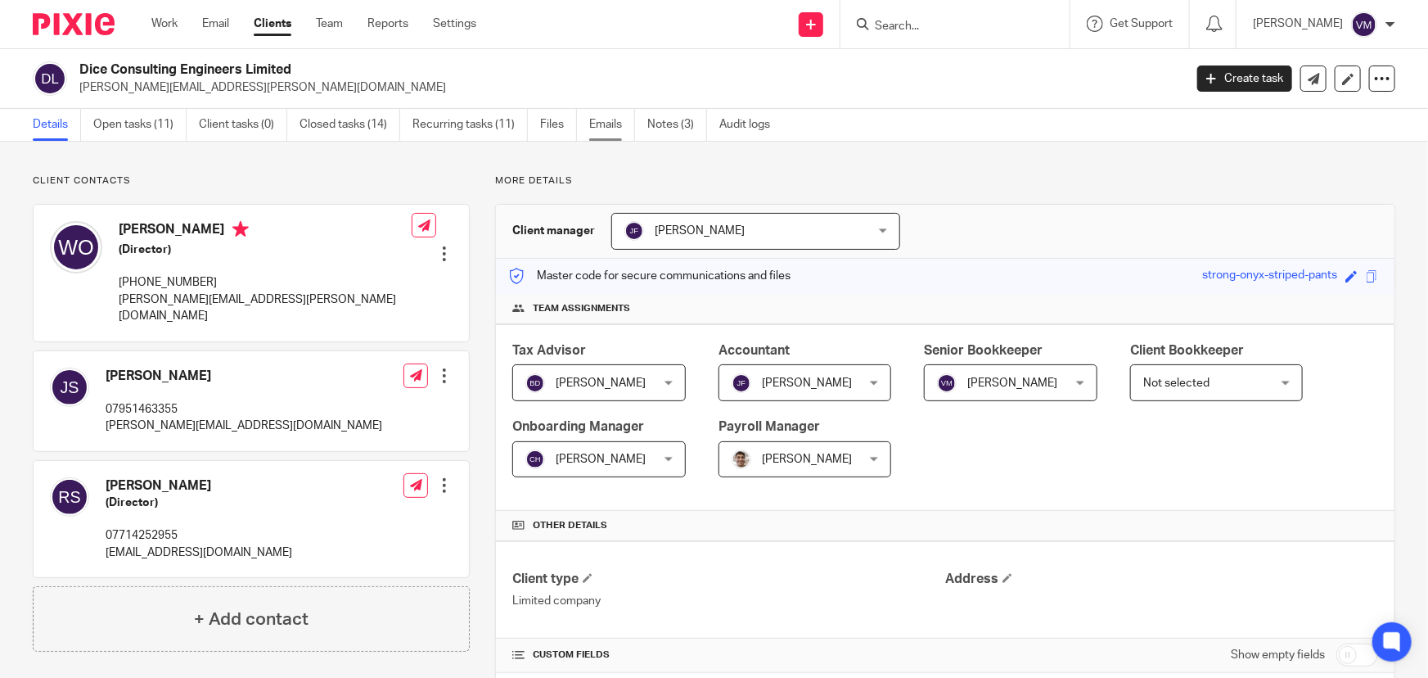
click at [615, 123] on link "Emails" at bounding box center [612, 125] width 46 height 32
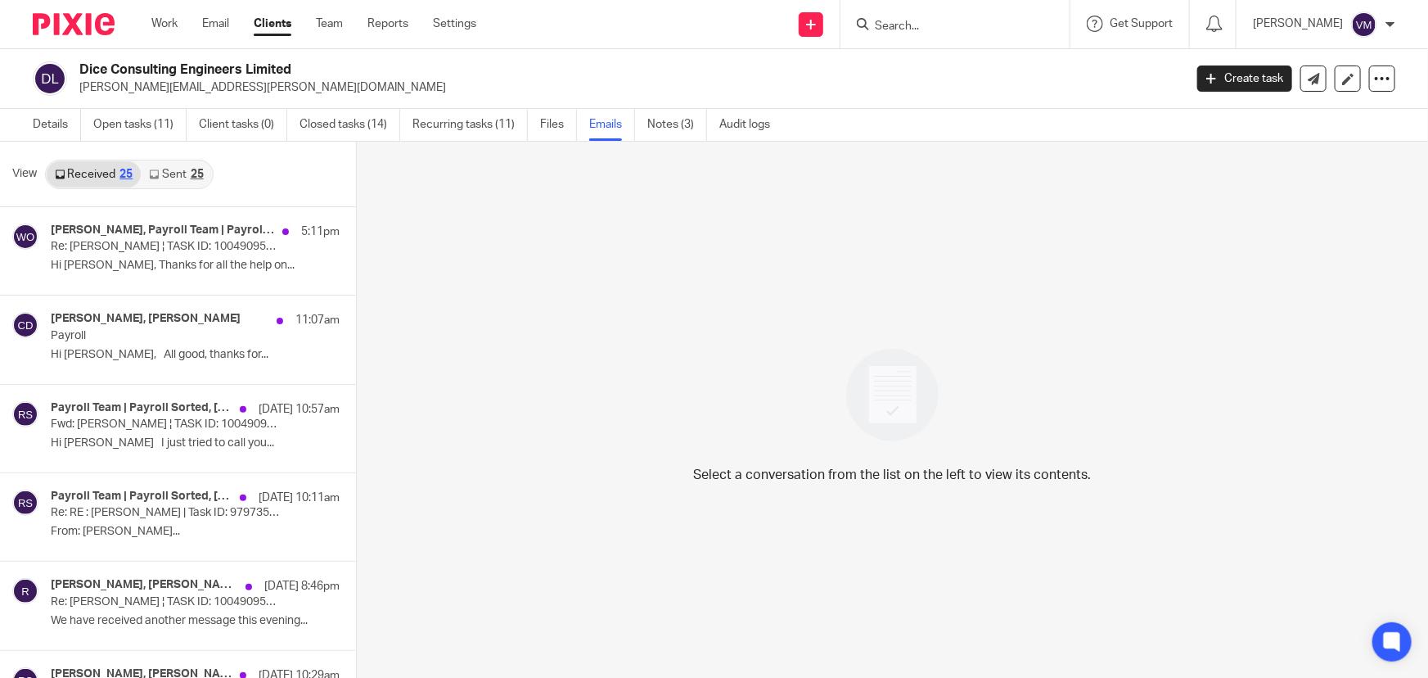
click at [178, 168] on link "Sent 25" at bounding box center [176, 174] width 70 height 26
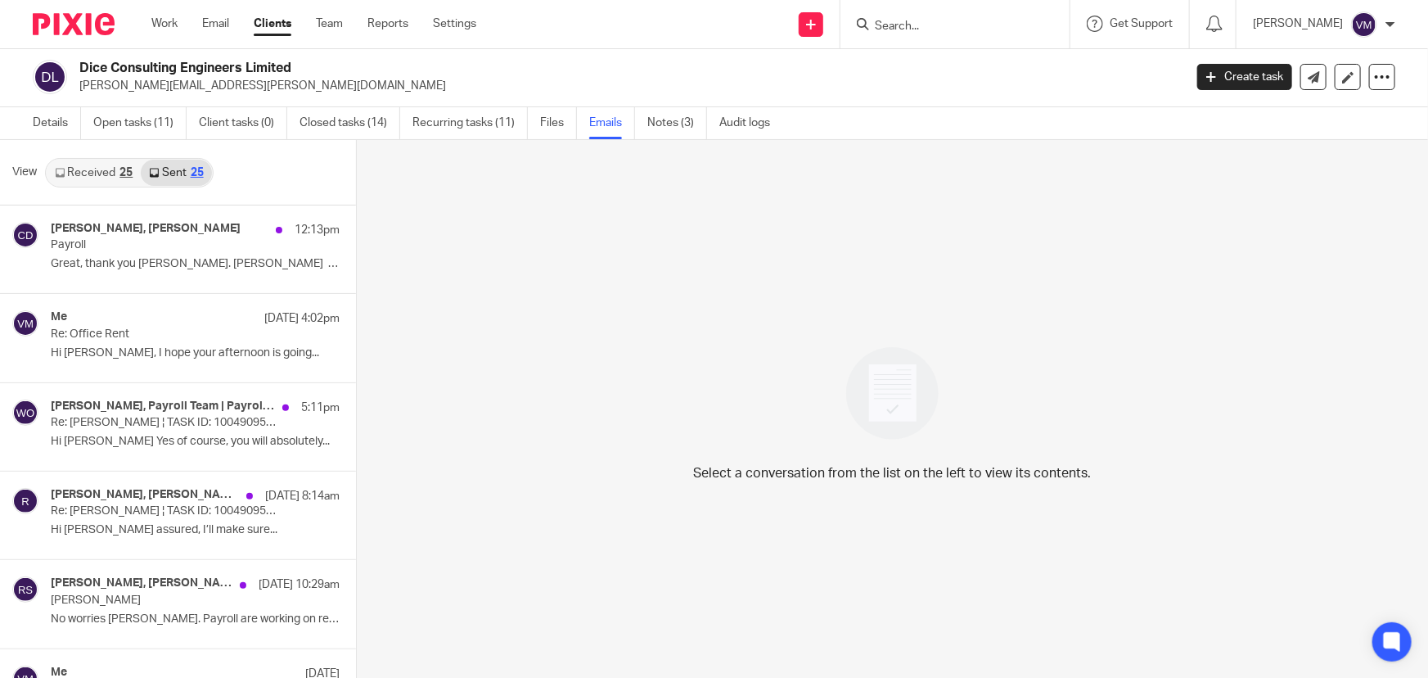
click at [128, 167] on div "25" at bounding box center [125, 172] width 13 height 11
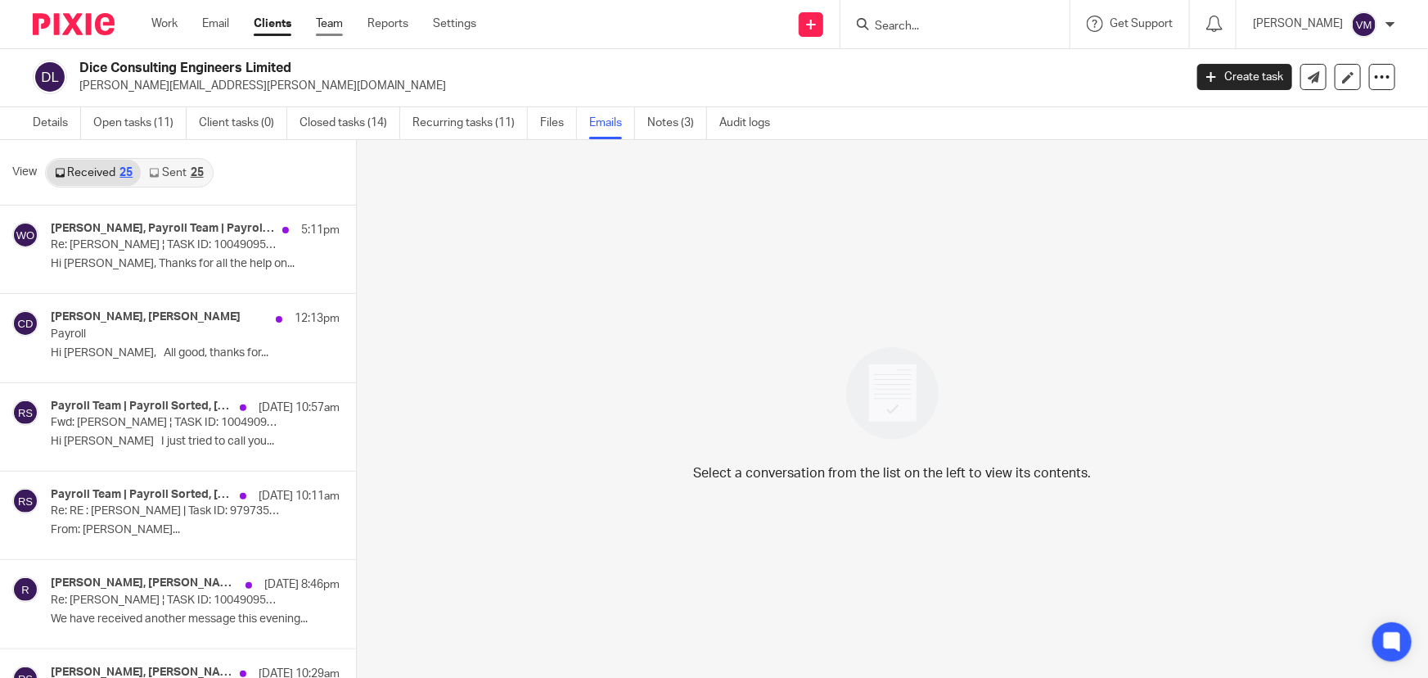
click at [340, 29] on link "Team" at bounding box center [329, 24] width 27 height 16
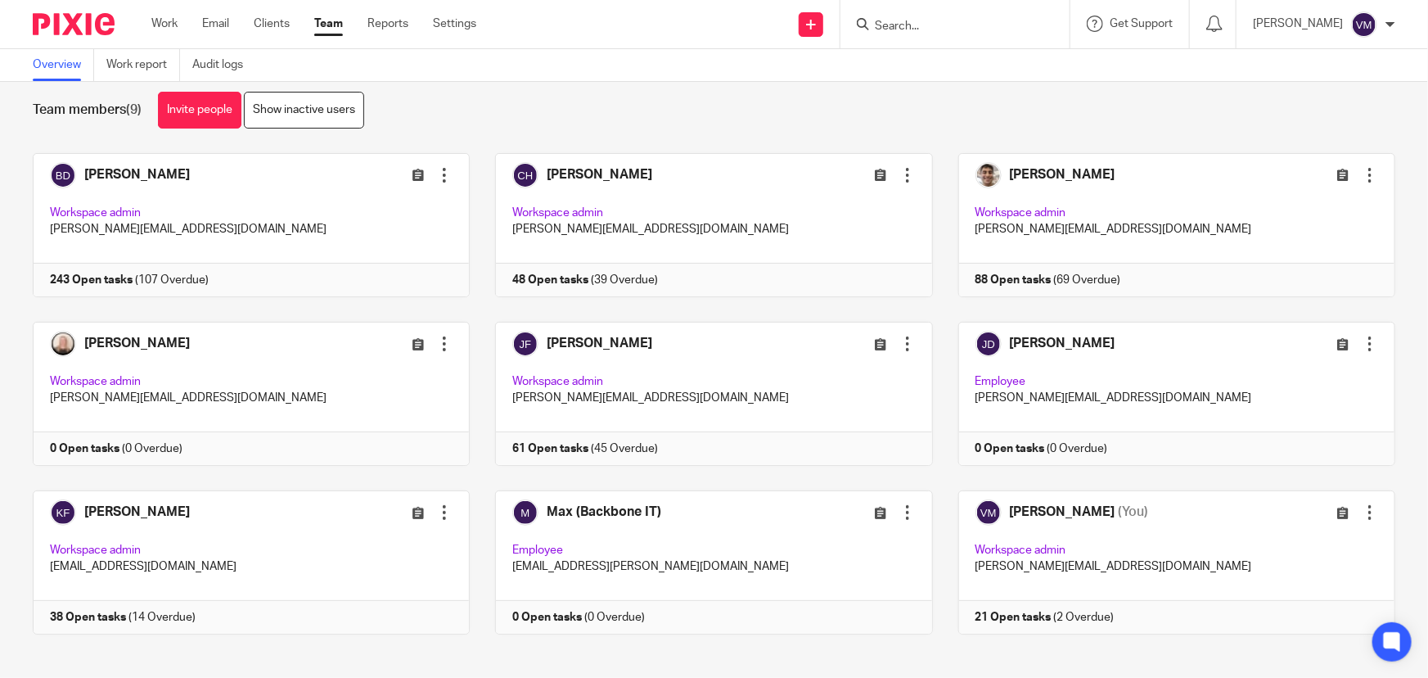
scroll to position [35, 0]
